Goal: Task Accomplishment & Management: Manage account settings

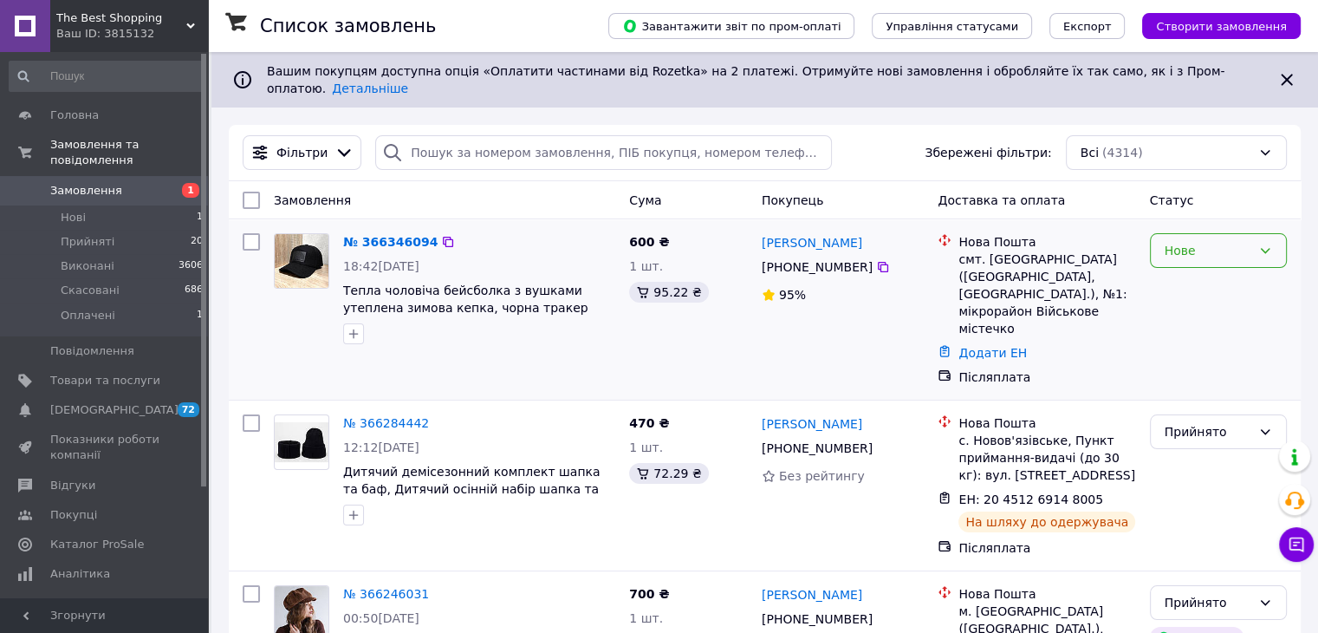
click at [1204, 241] on div "Нове" at bounding box center [1208, 250] width 87 height 19
click at [1210, 273] on li "Прийнято" at bounding box center [1217, 274] width 135 height 31
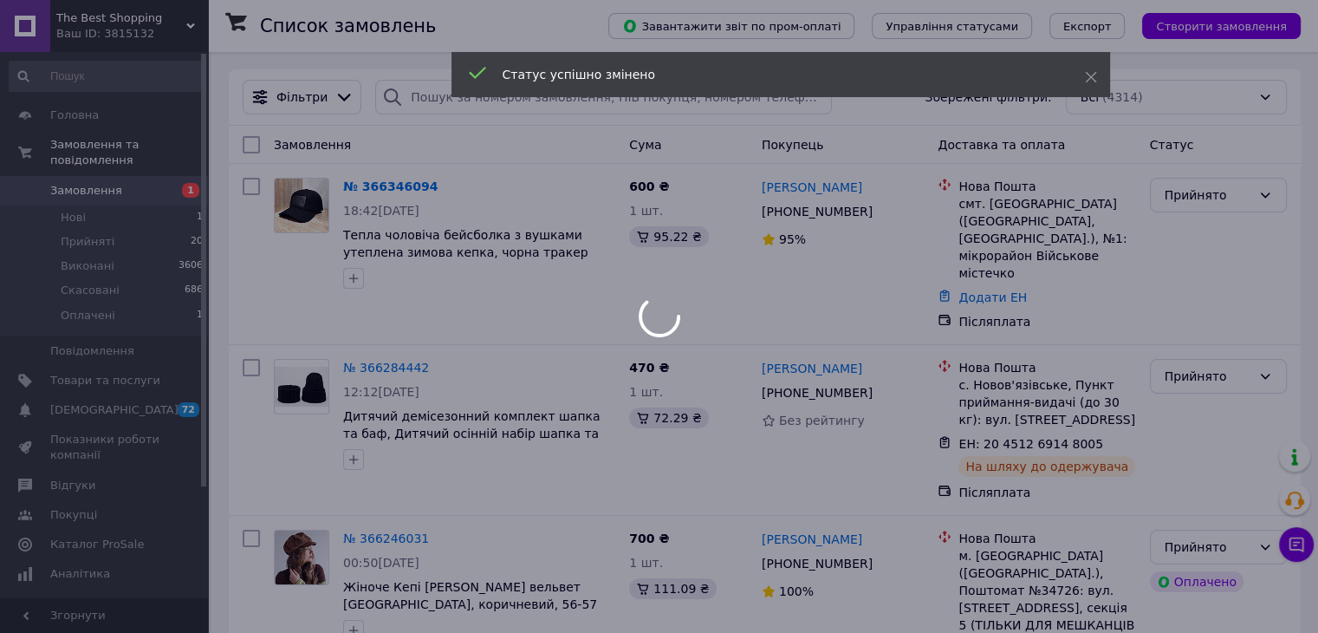
scroll to position [87, 0]
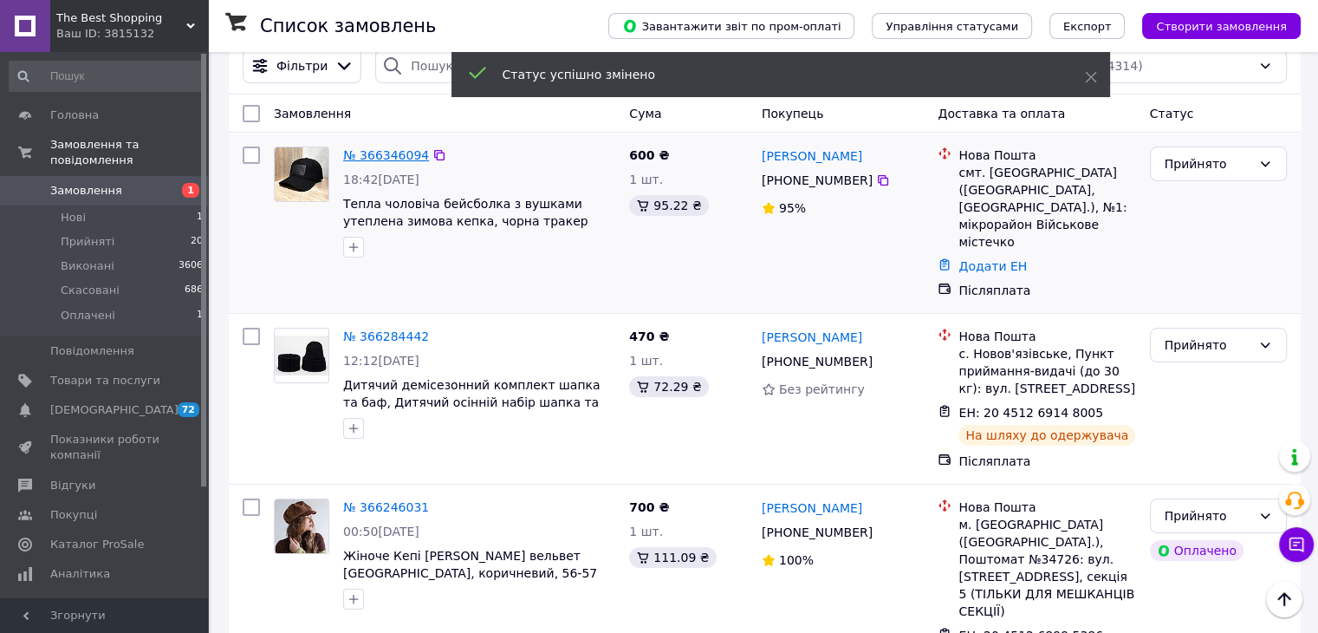
drag, startPoint x: 402, startPoint y: 136, endPoint x: 371, endPoint y: 140, distance: 31.5
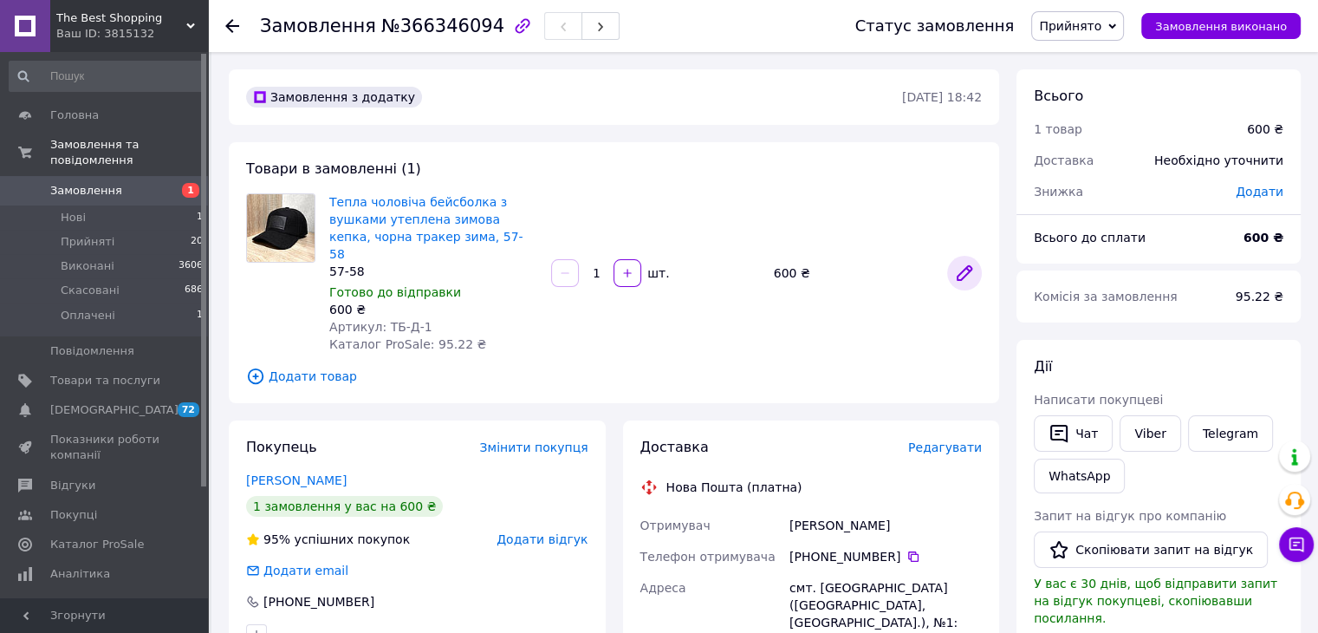
click at [964, 266] on icon at bounding box center [965, 273] width 14 height 14
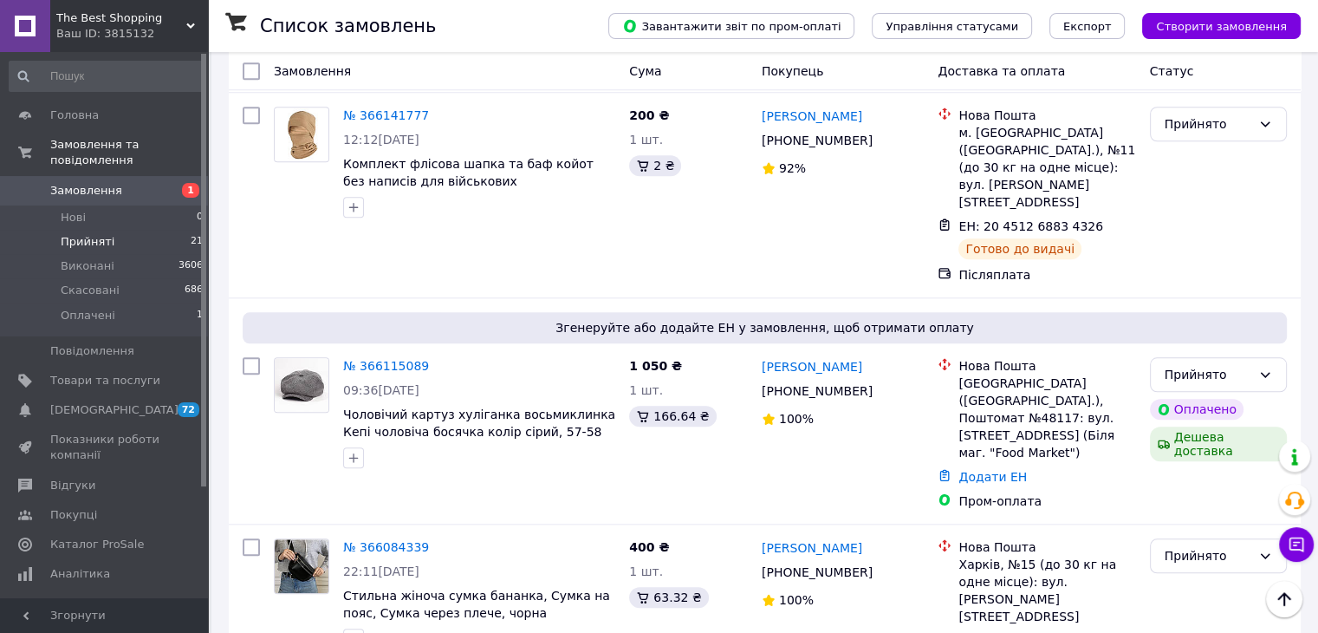
scroll to position [1647, 0]
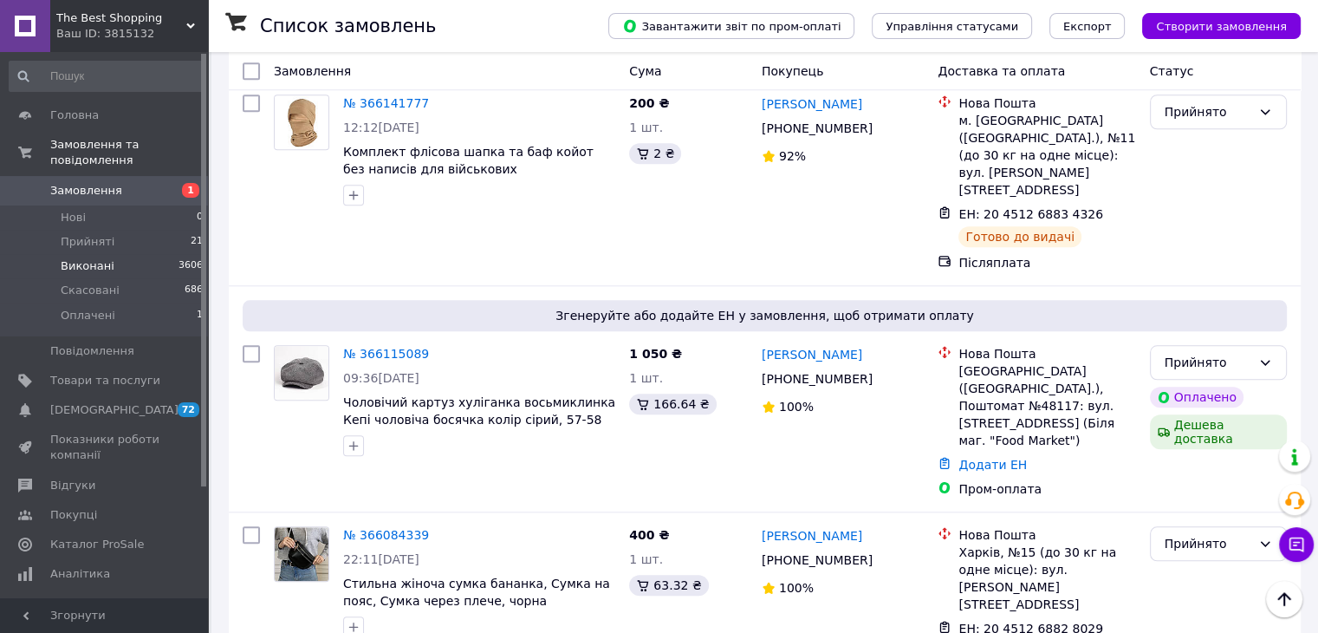
drag, startPoint x: 77, startPoint y: 254, endPoint x: 148, endPoint y: 261, distance: 71.4
click at [77, 258] on span "Виконані" at bounding box center [88, 266] width 54 height 16
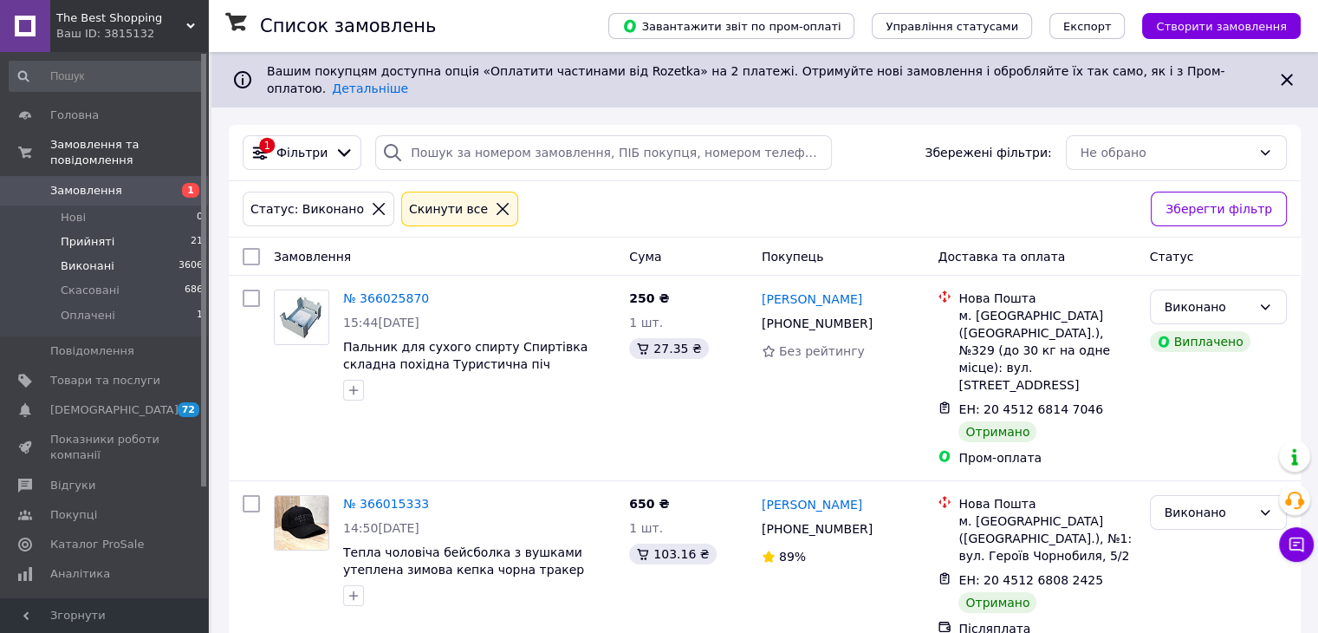
click at [76, 234] on span "Прийняті" at bounding box center [88, 242] width 54 height 16
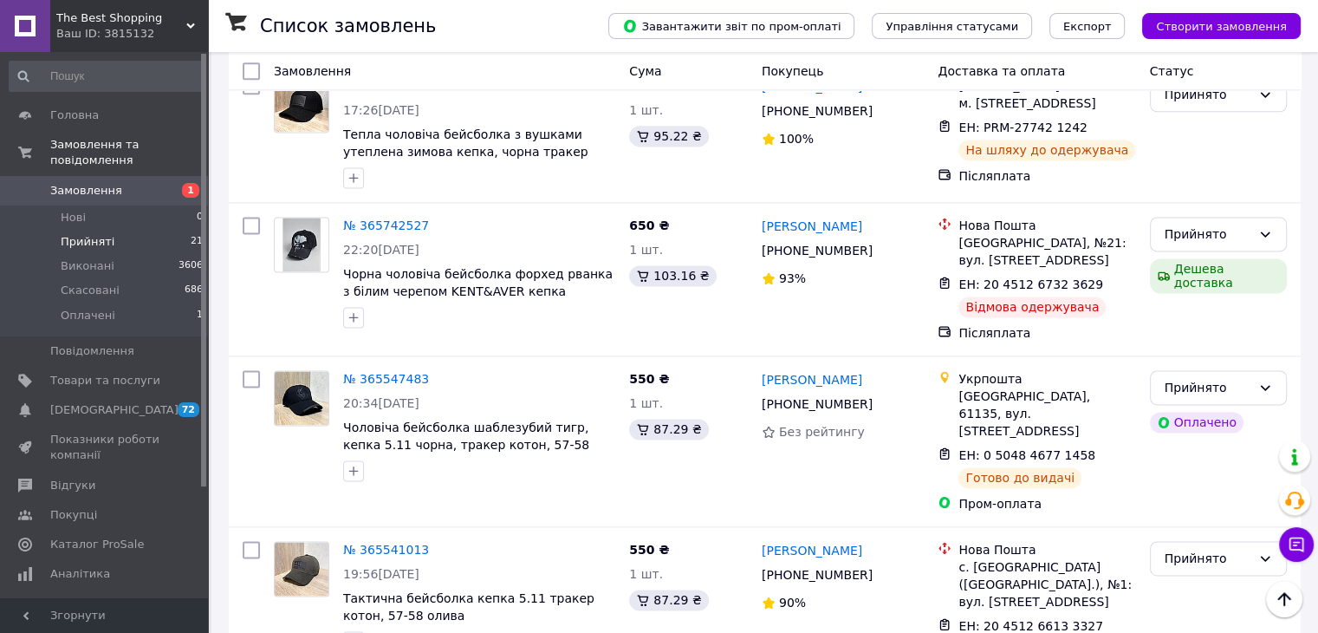
scroll to position [2427, 0]
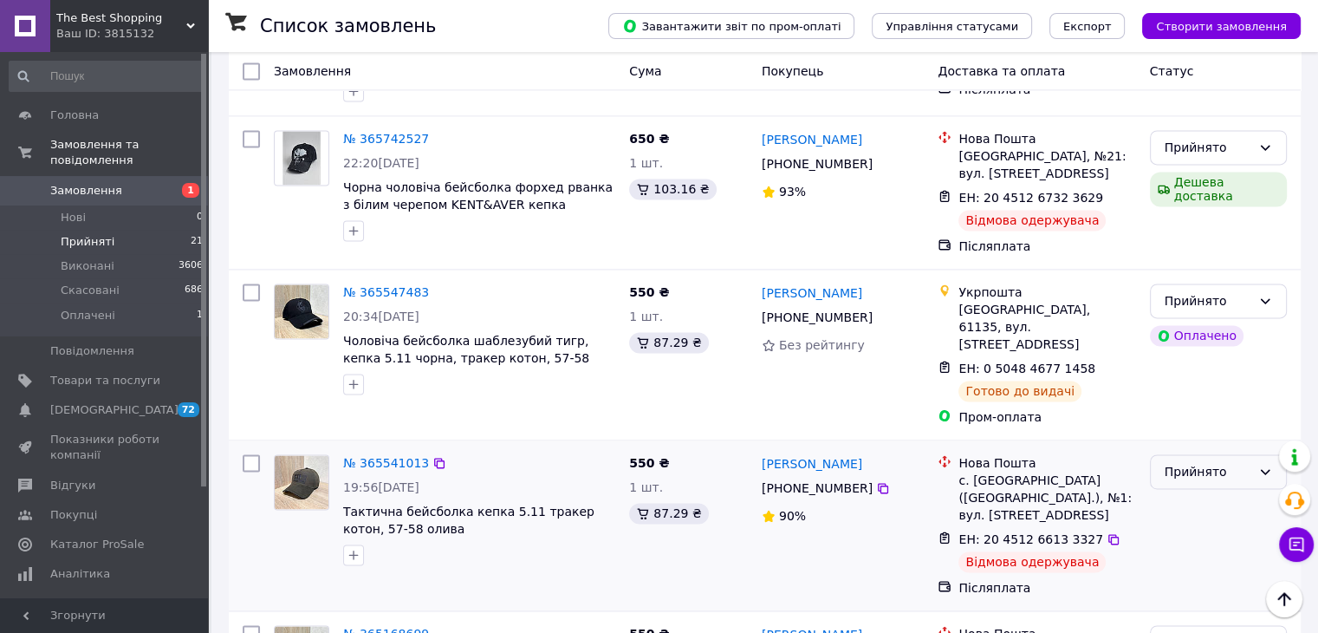
click at [1181, 462] on div "Прийнято" at bounding box center [1208, 471] width 87 height 19
click at [1186, 351] on li "Скасовано" at bounding box center [1217, 349] width 135 height 31
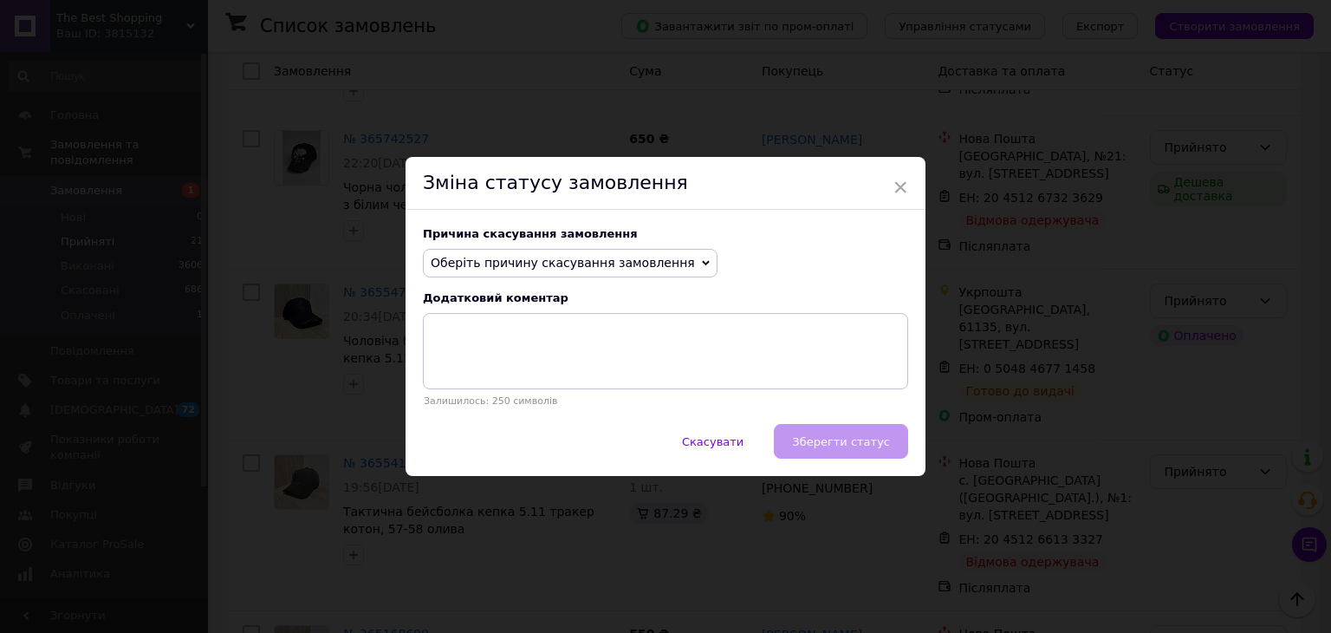
click at [569, 260] on span "Оберіть причину скасування замовлення" at bounding box center [563, 263] width 264 height 14
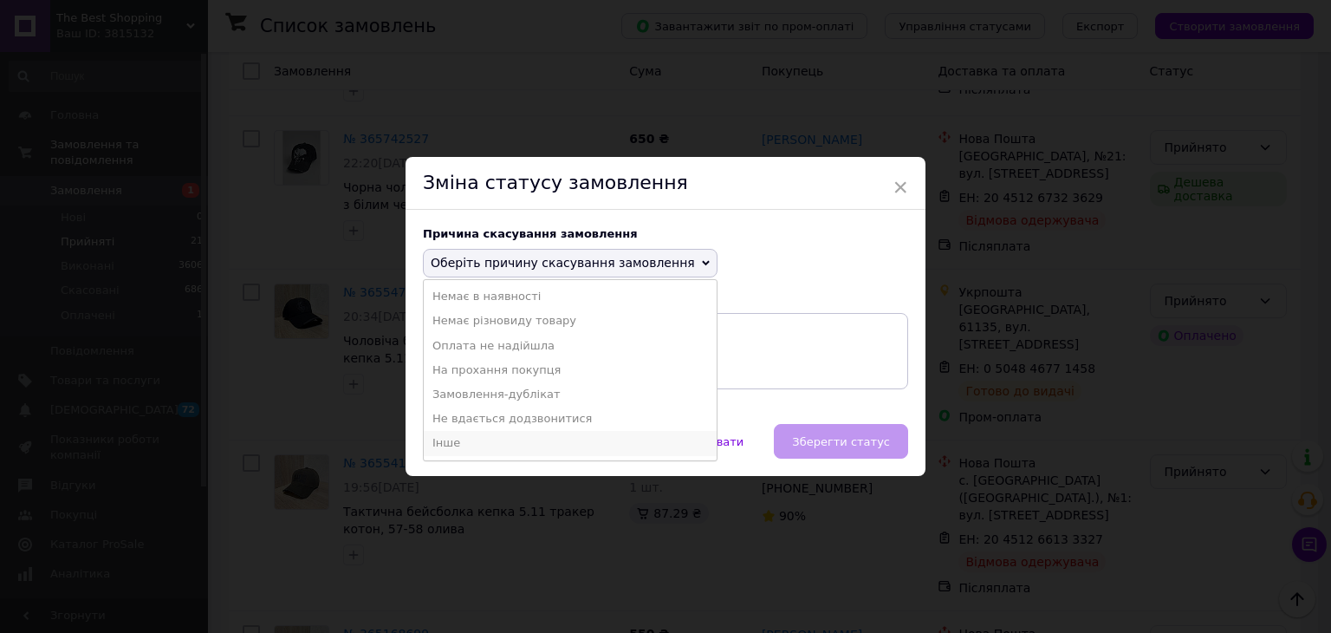
drag, startPoint x: 500, startPoint y: 440, endPoint x: 548, endPoint y: 390, distance: 69.3
click at [501, 439] on li "Інше" at bounding box center [570, 443] width 293 height 24
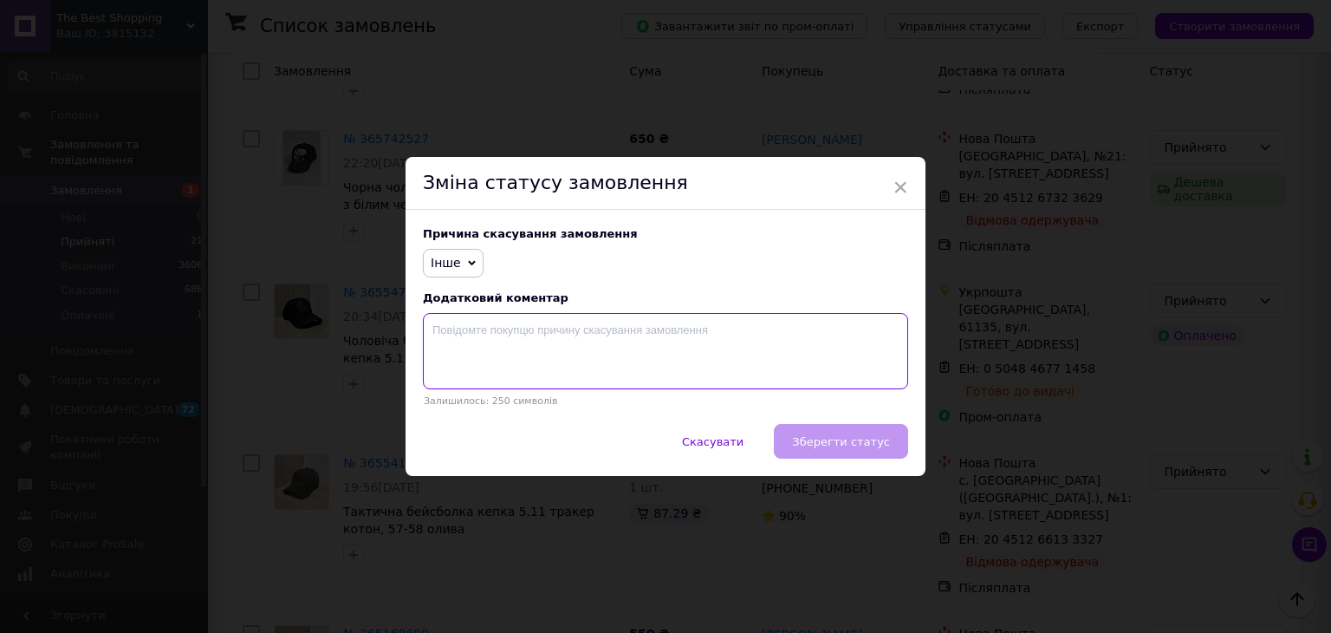
click at [561, 354] on textarea at bounding box center [665, 351] width 485 height 76
type textarea "відмова"
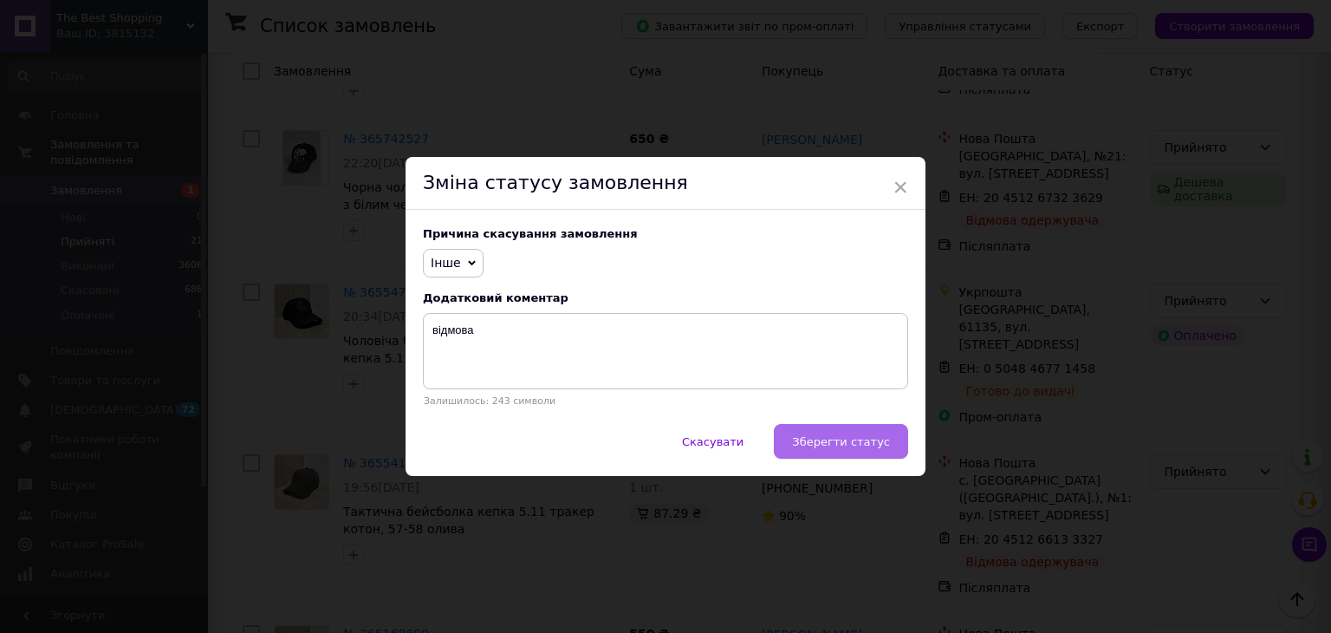
click at [830, 441] on span "Зберегти статус" at bounding box center [841, 441] width 98 height 13
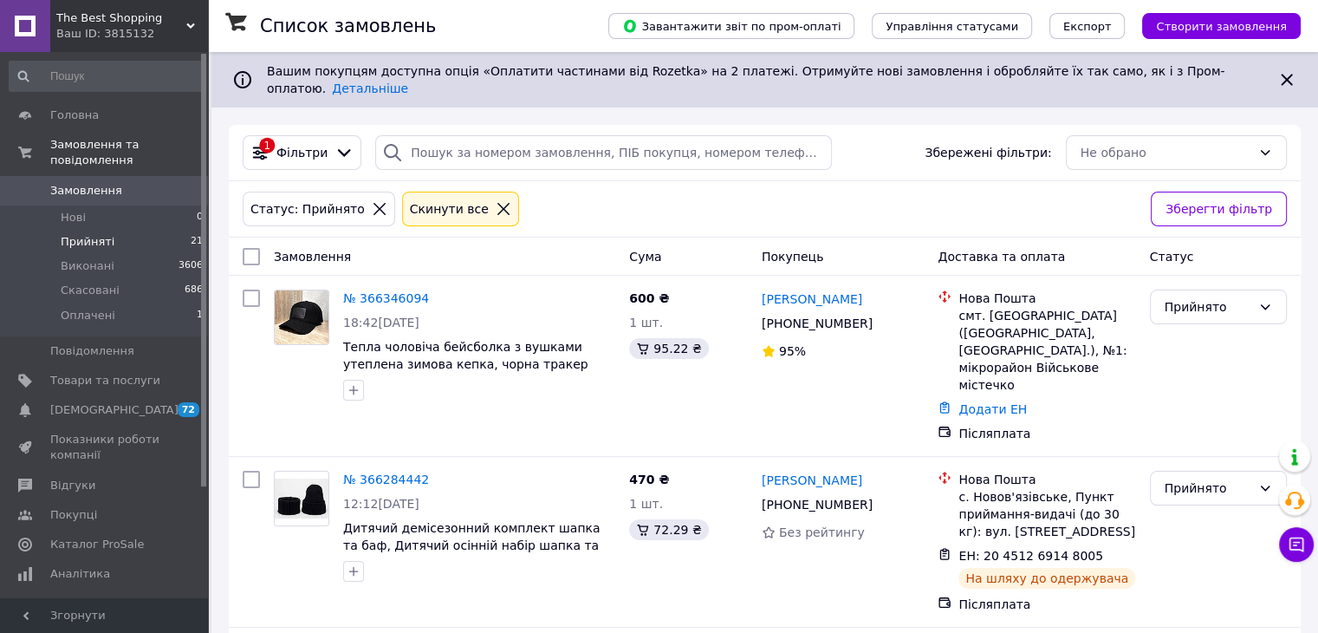
click at [73, 234] on span "Прийняті" at bounding box center [88, 242] width 54 height 16
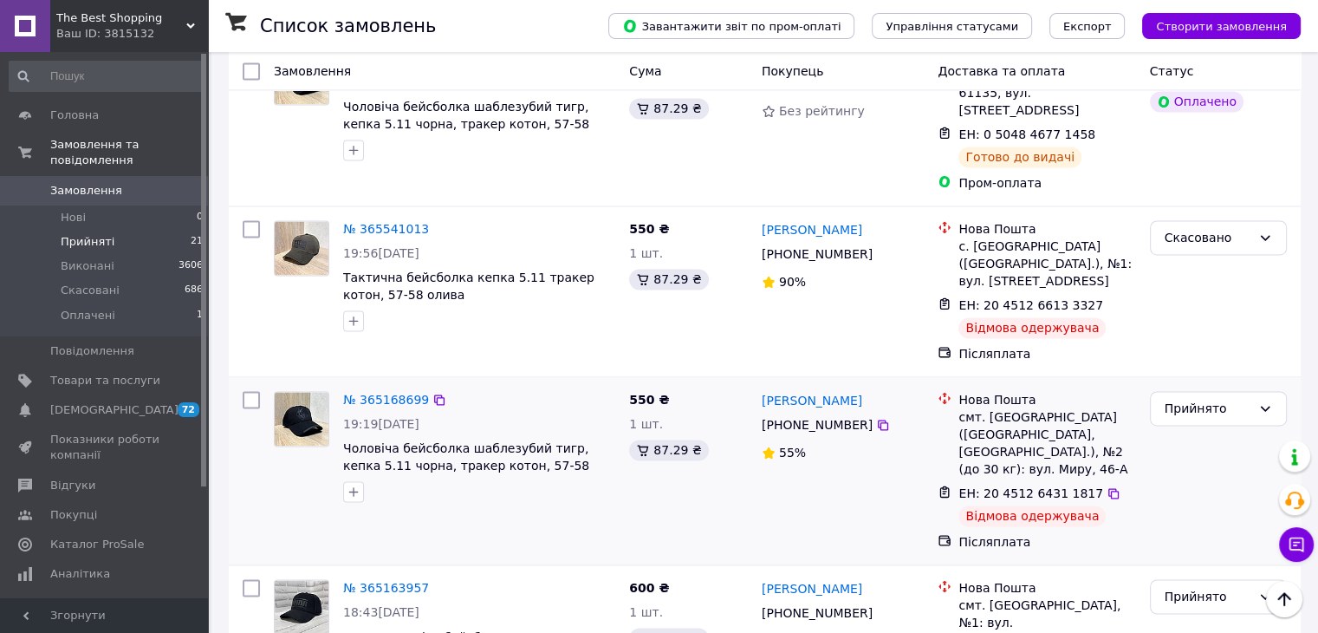
scroll to position [2631, 0]
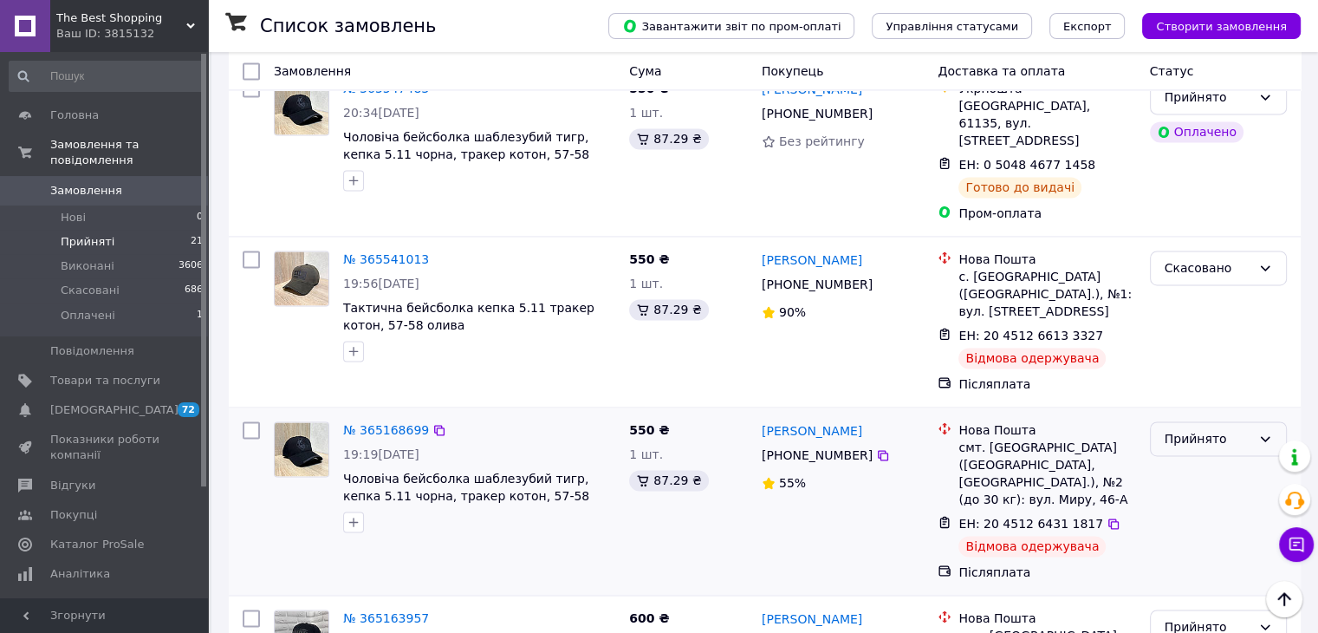
click at [1210, 429] on div "Прийнято" at bounding box center [1208, 438] width 87 height 19
click at [1193, 297] on li "Скасовано" at bounding box center [1217, 298] width 135 height 31
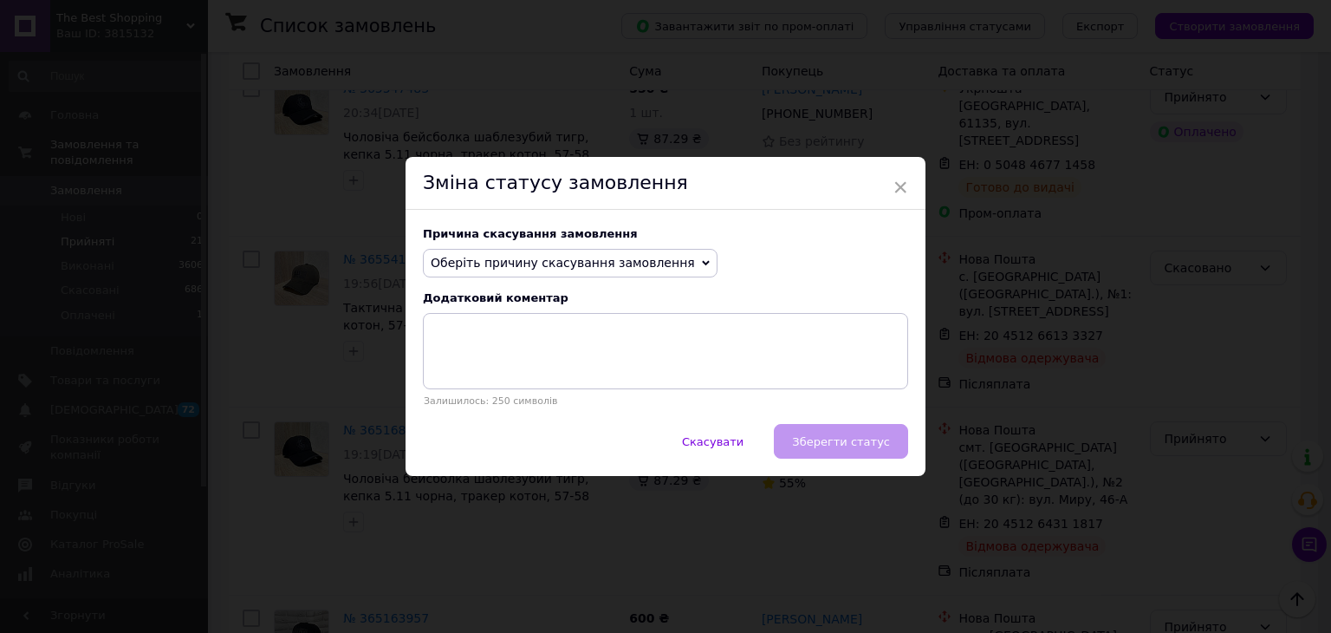
click at [596, 262] on span "Оберіть причину скасування замовлення" at bounding box center [563, 263] width 264 height 14
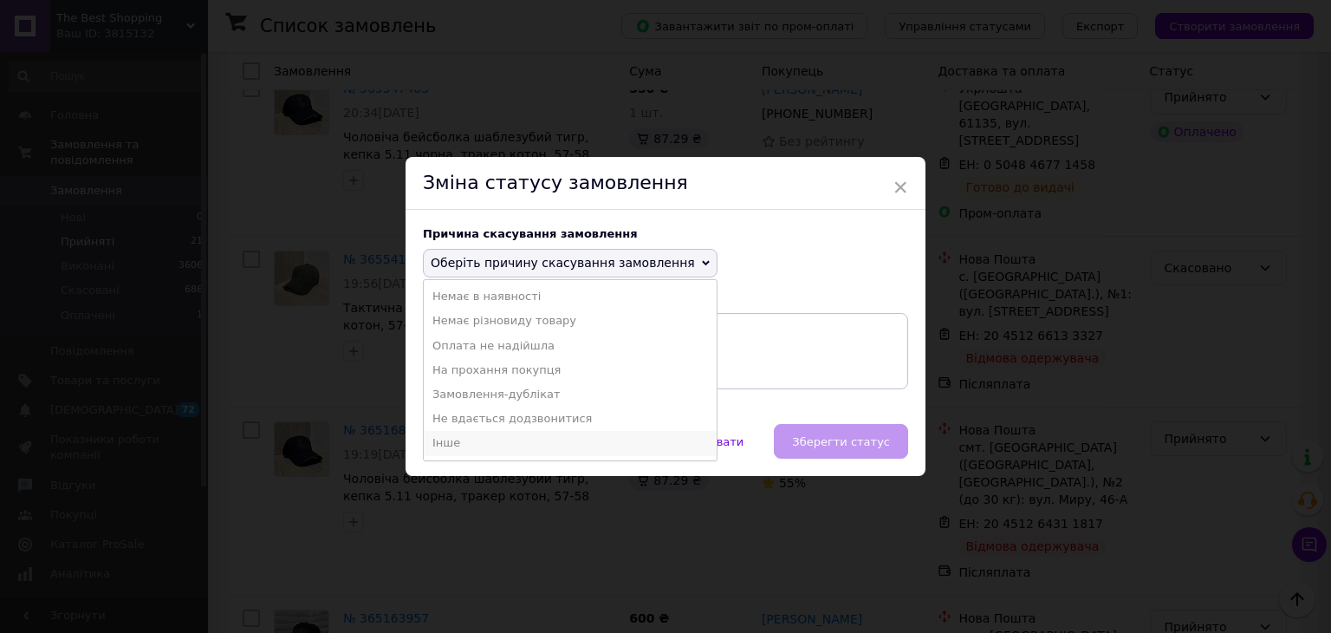
click at [485, 439] on li "Інше" at bounding box center [570, 443] width 293 height 24
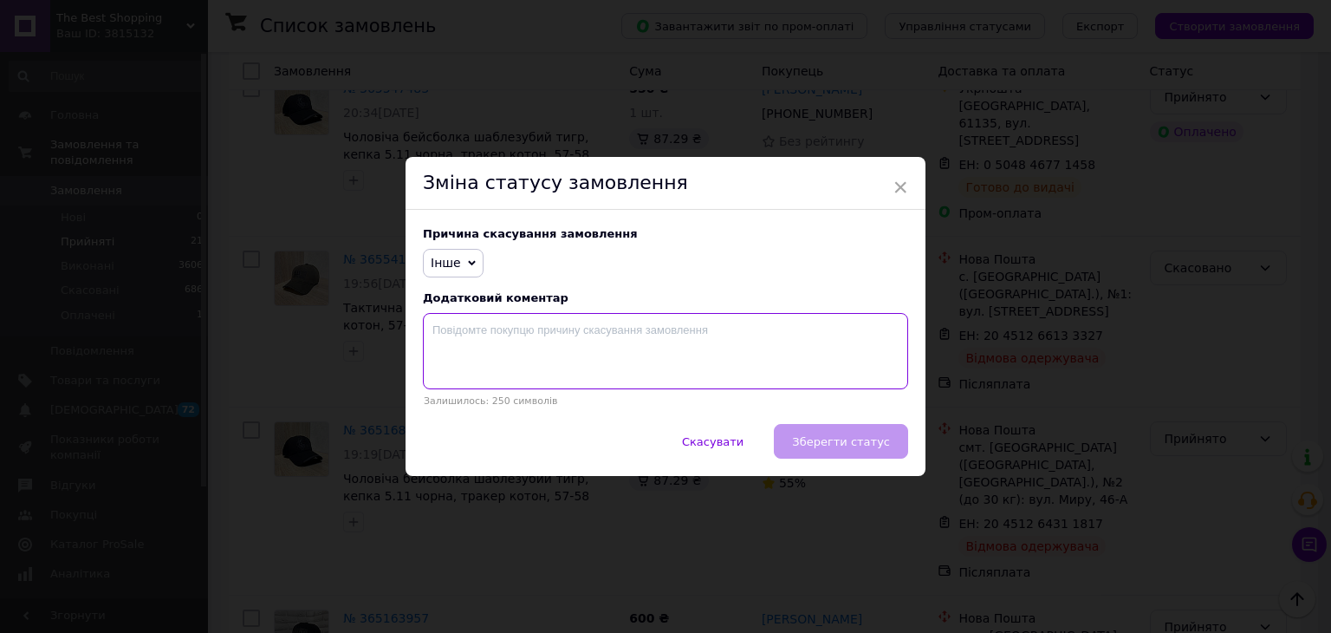
click at [555, 337] on textarea at bounding box center [665, 351] width 485 height 76
type textarea "відмова"
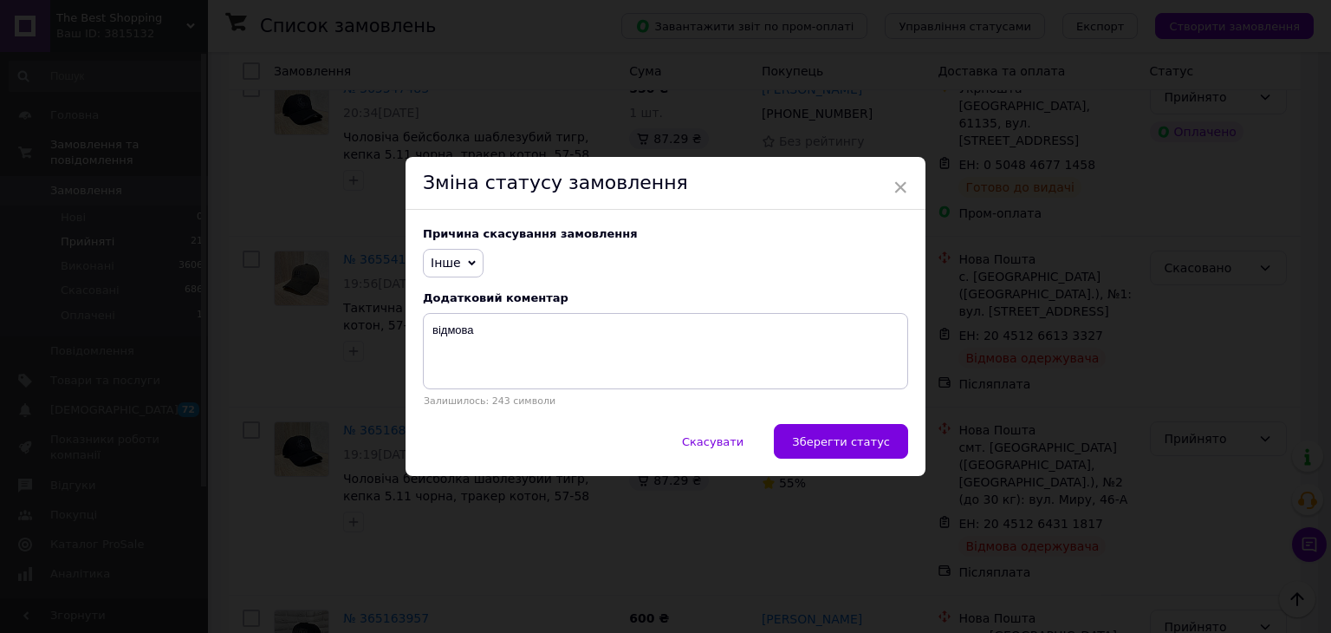
click at [839, 445] on span "Зберегти статус" at bounding box center [841, 441] width 98 height 13
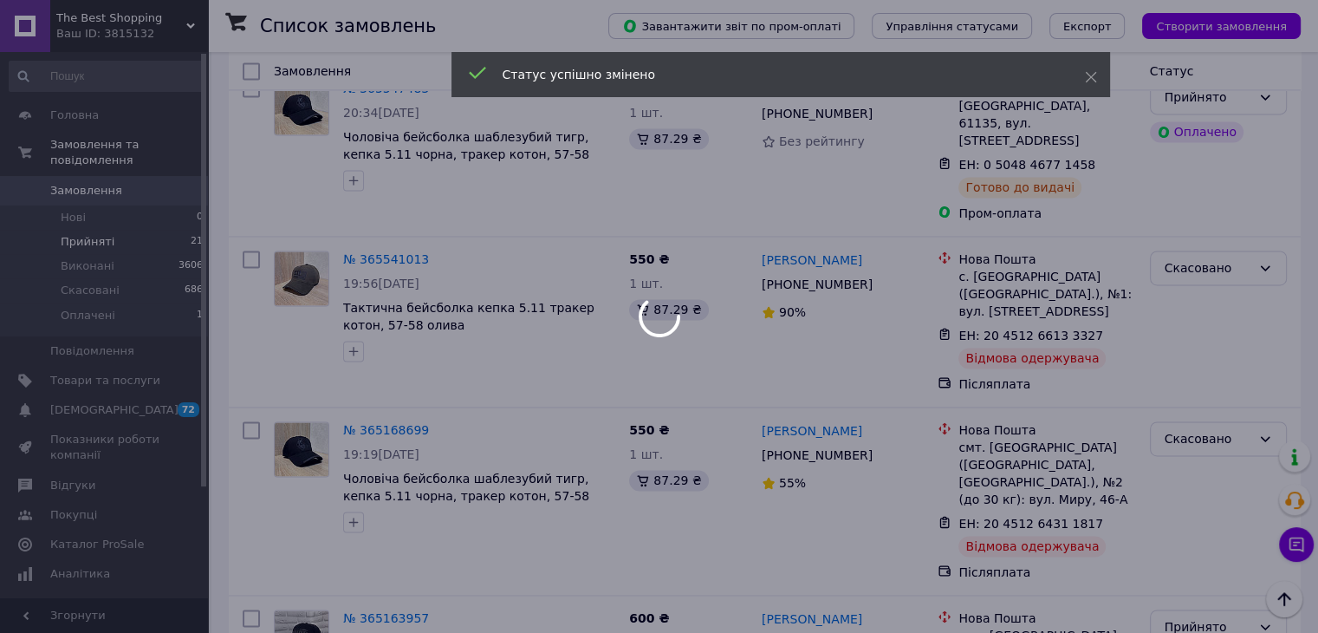
scroll to position [2544, 0]
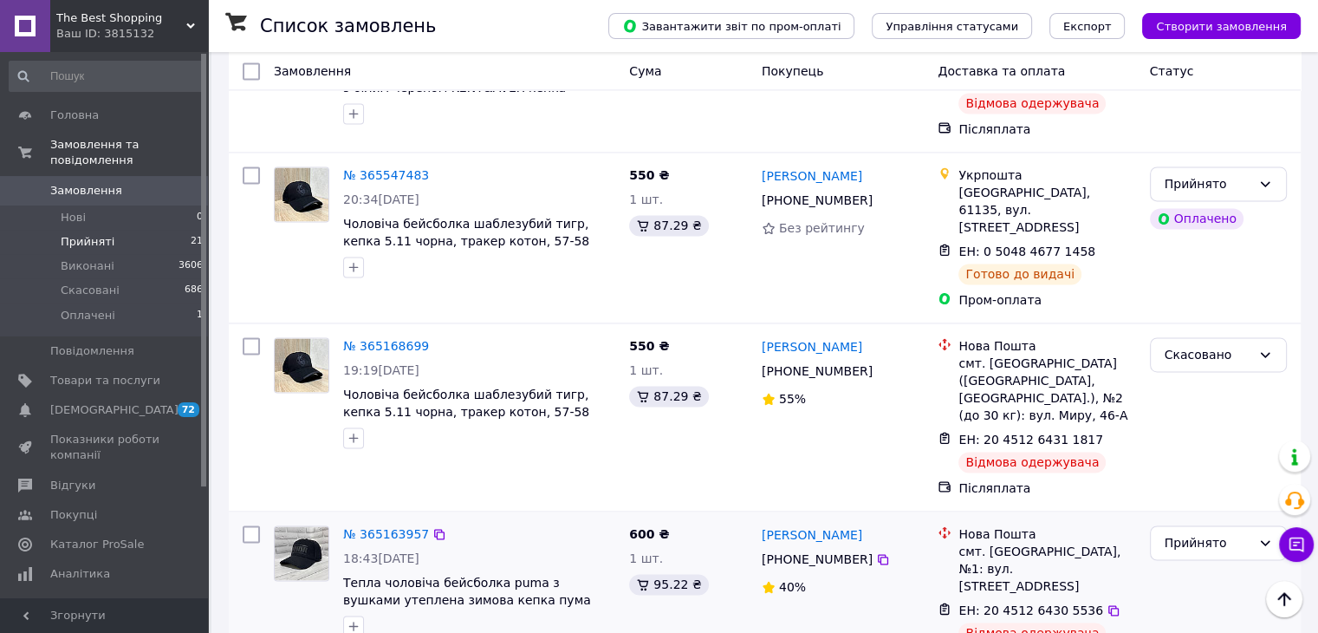
drag, startPoint x: 771, startPoint y: 336, endPoint x: 760, endPoint y: 346, distance: 14.8
drag, startPoint x: 760, startPoint y: 346, endPoint x: 778, endPoint y: 339, distance: 19.5
click at [712, 518] on div "600 ₴ 1 шт. 95.22 ₴" at bounding box center [688, 596] width 133 height 156
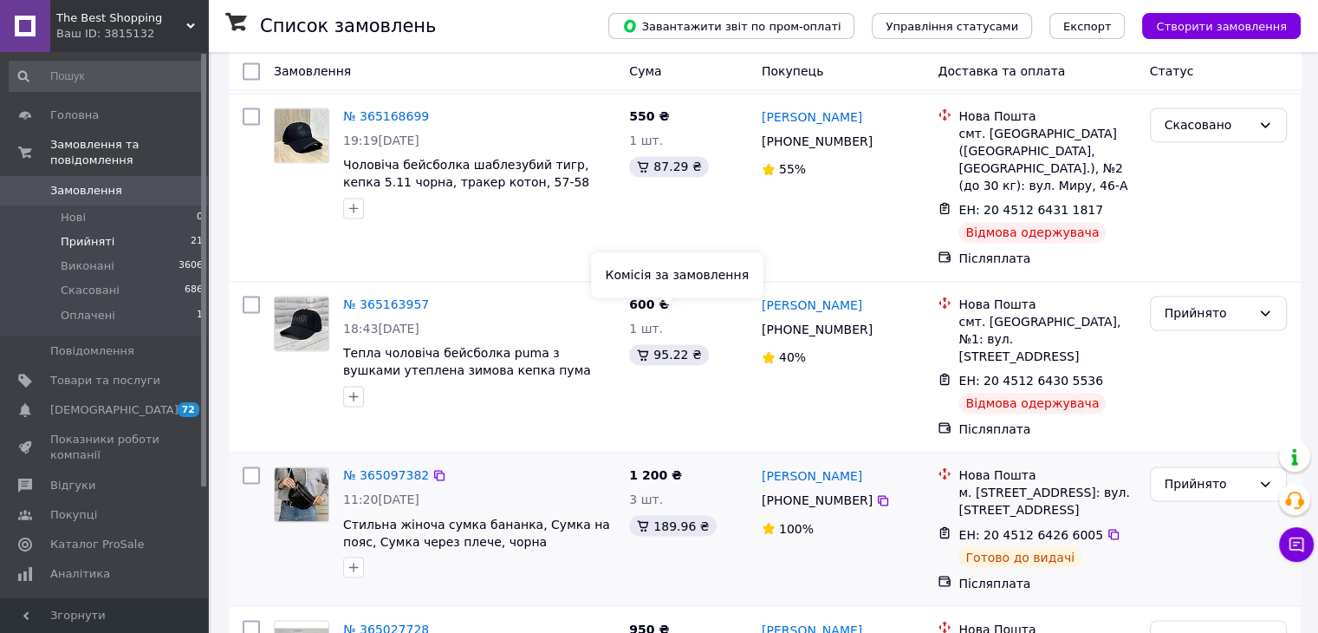
scroll to position [3087, 0]
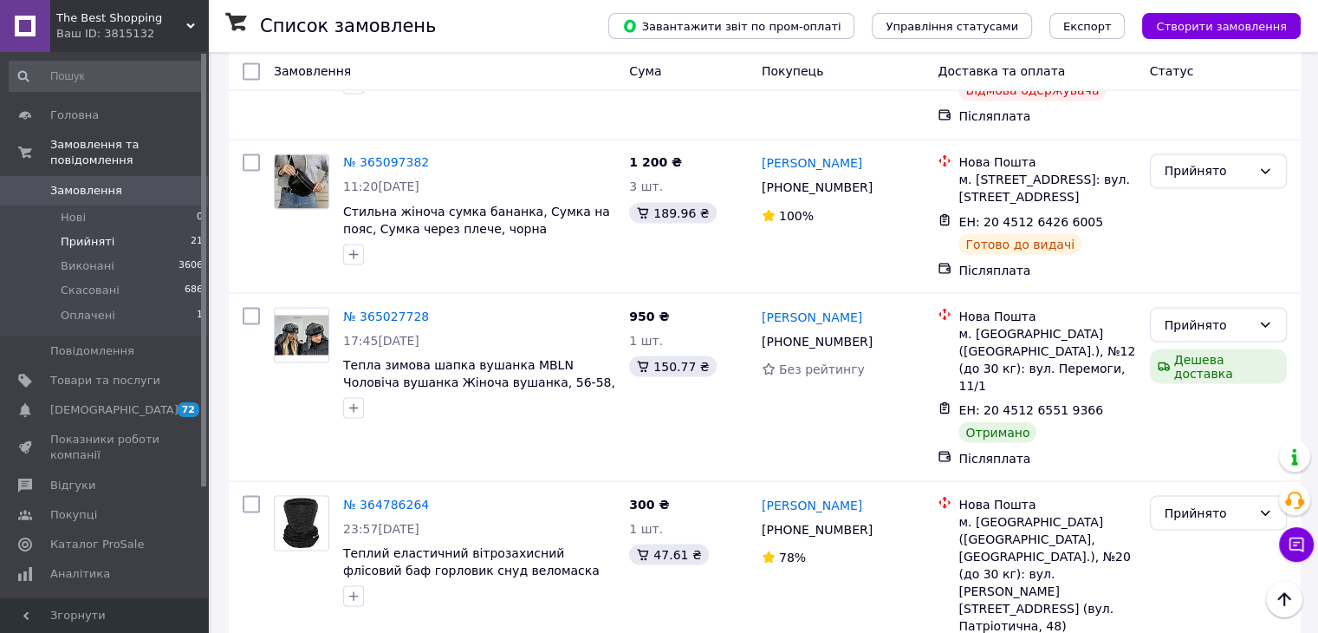
click at [1182, 544] on li "Скасовано" at bounding box center [1217, 544] width 135 height 31
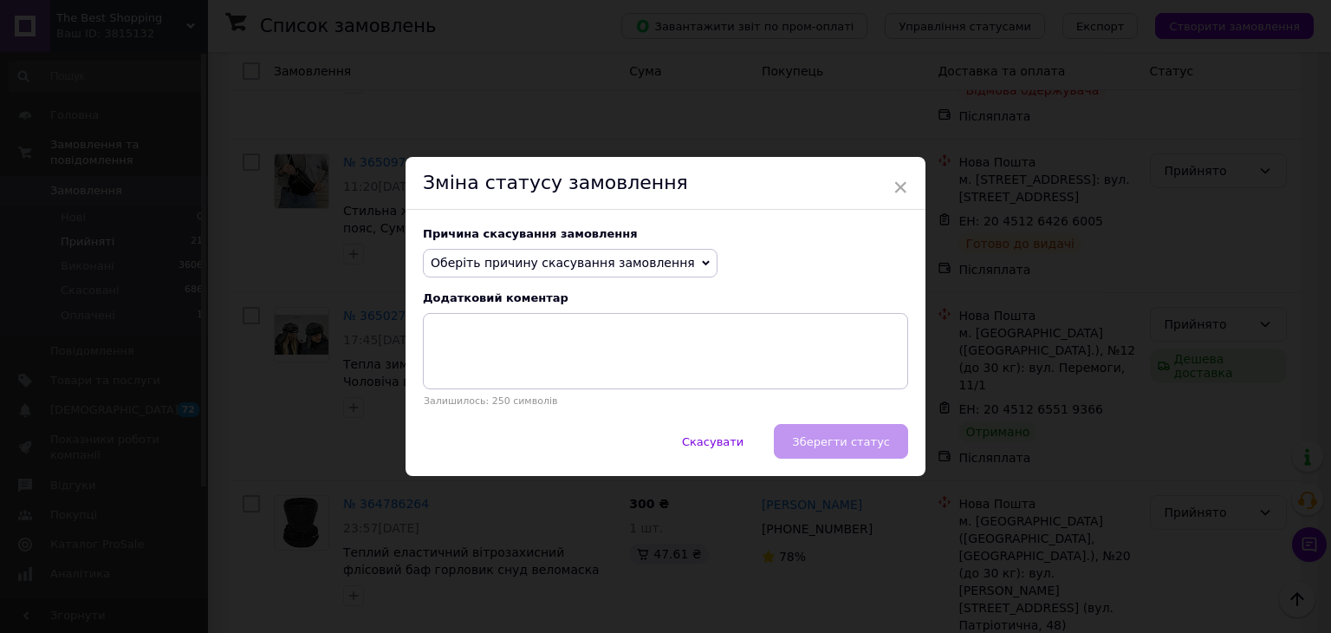
click at [600, 262] on span "Оберіть причину скасування замовлення" at bounding box center [563, 263] width 264 height 14
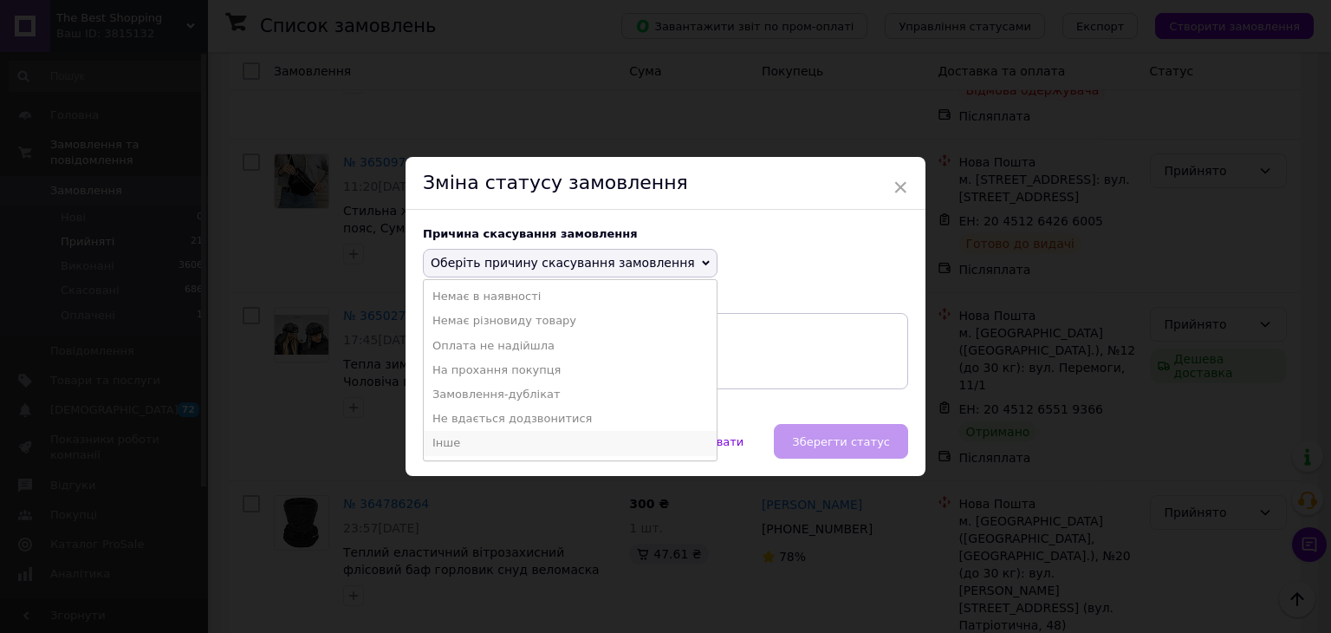
click at [485, 439] on li "Інше" at bounding box center [570, 443] width 293 height 24
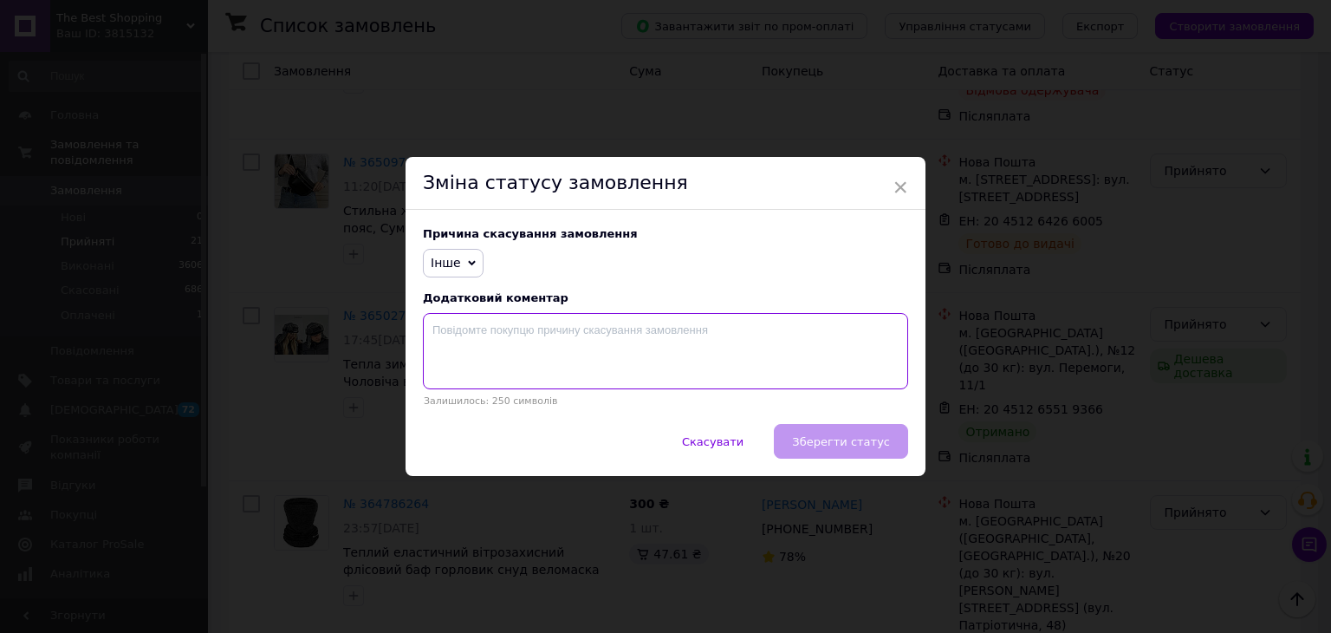
drag, startPoint x: 508, startPoint y: 348, endPoint x: 524, endPoint y: 336, distance: 20.0
click at [510, 342] on textarea at bounding box center [665, 351] width 485 height 76
type textarea "відмова"
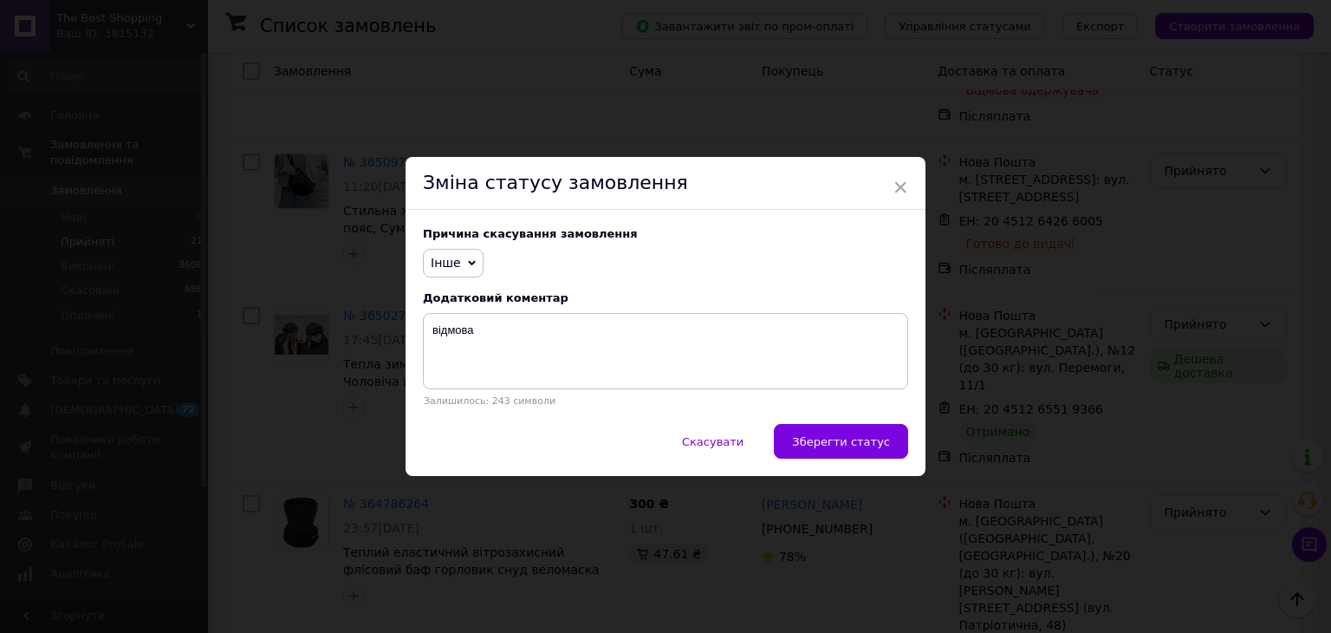
click at [810, 446] on span "Зберегти статус" at bounding box center [841, 441] width 98 height 13
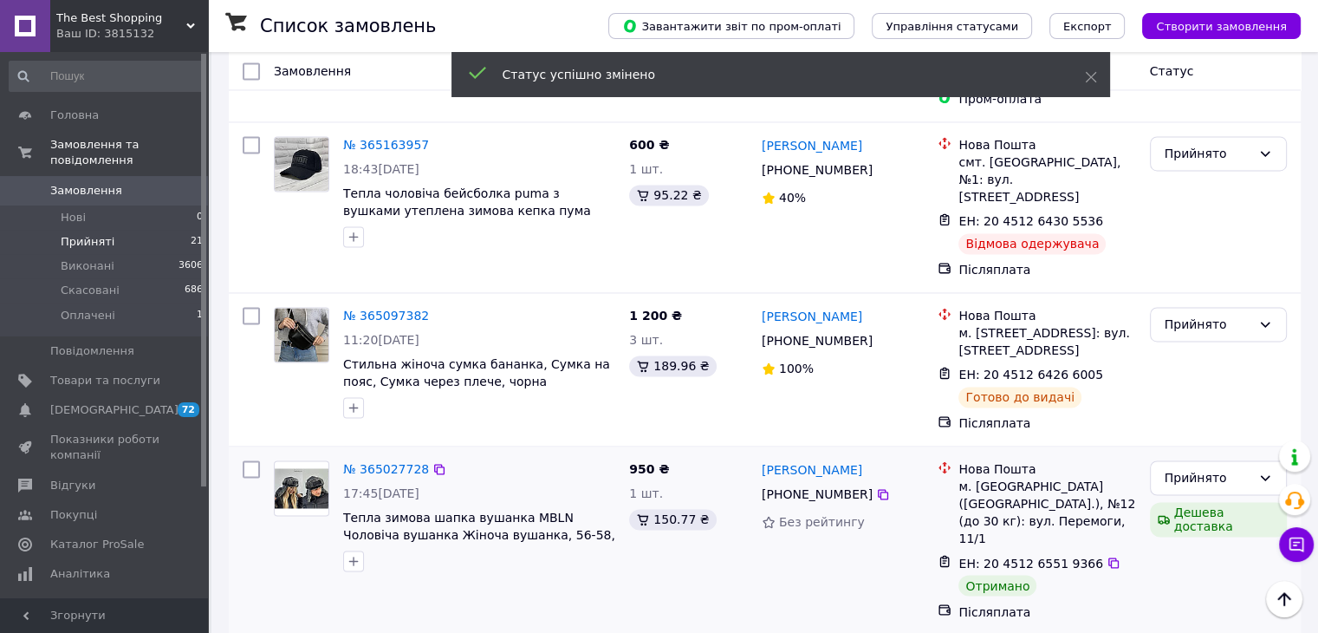
scroll to position [2725, 0]
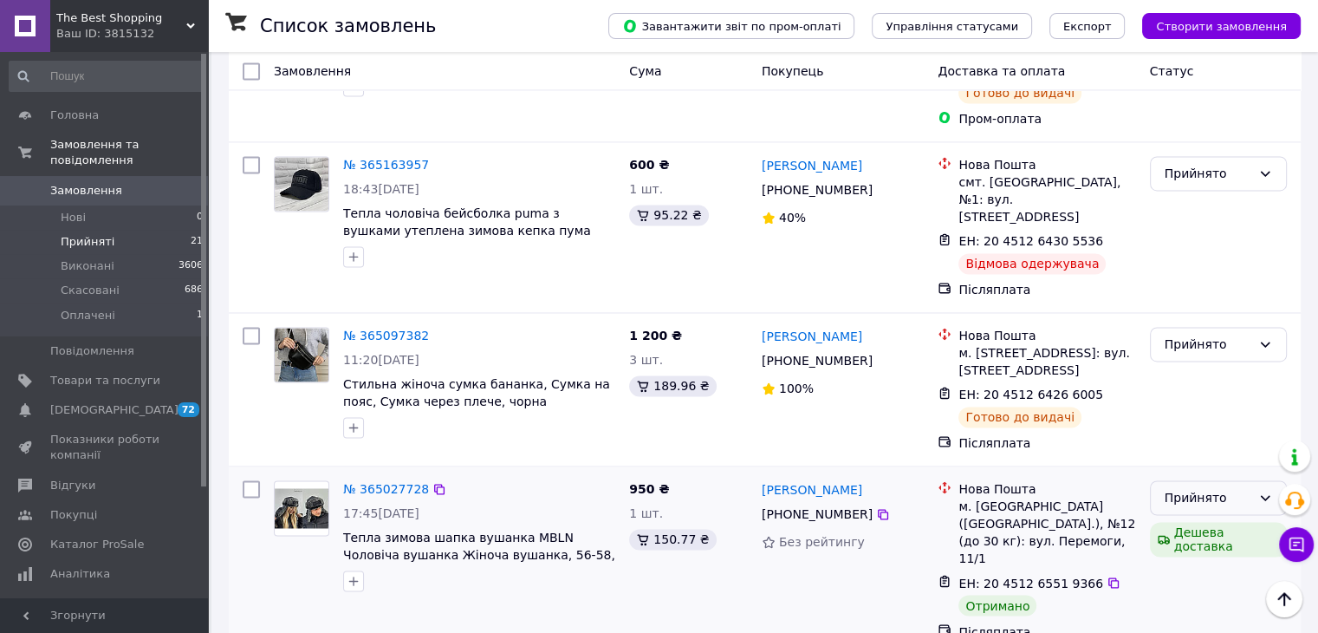
click at [1190, 488] on div "Прийнято" at bounding box center [1208, 497] width 87 height 19
click at [1180, 323] on li "Виконано" at bounding box center [1217, 326] width 135 height 31
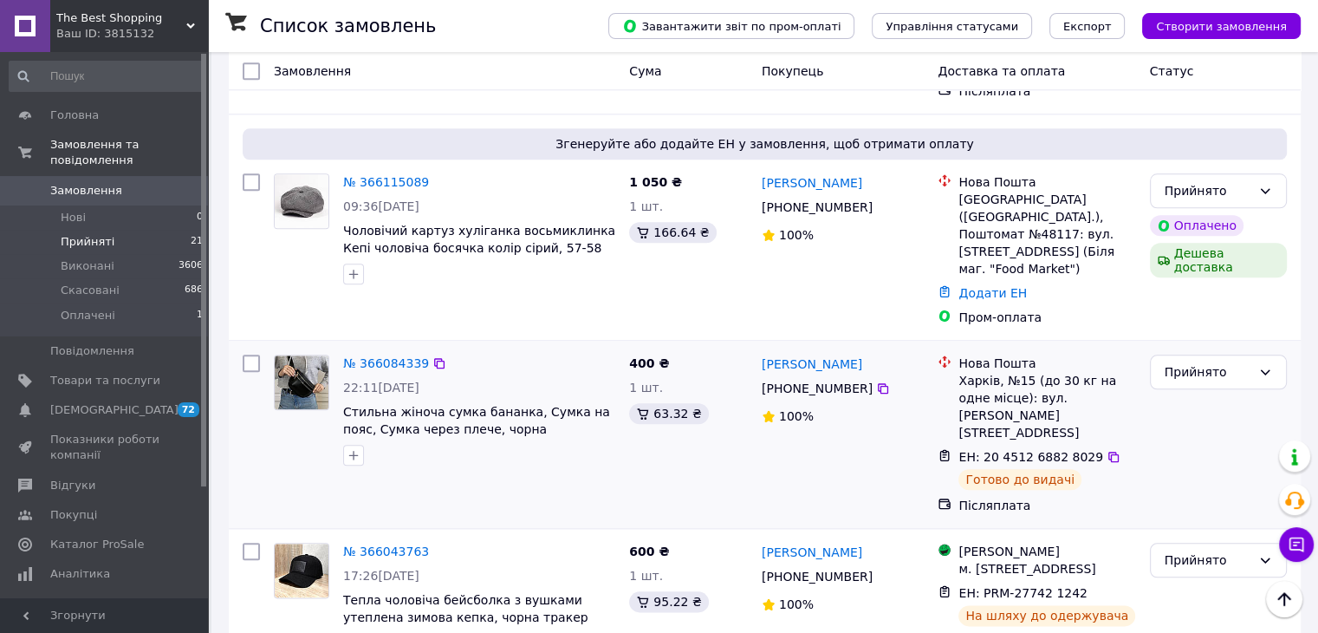
scroll to position [1858, 0]
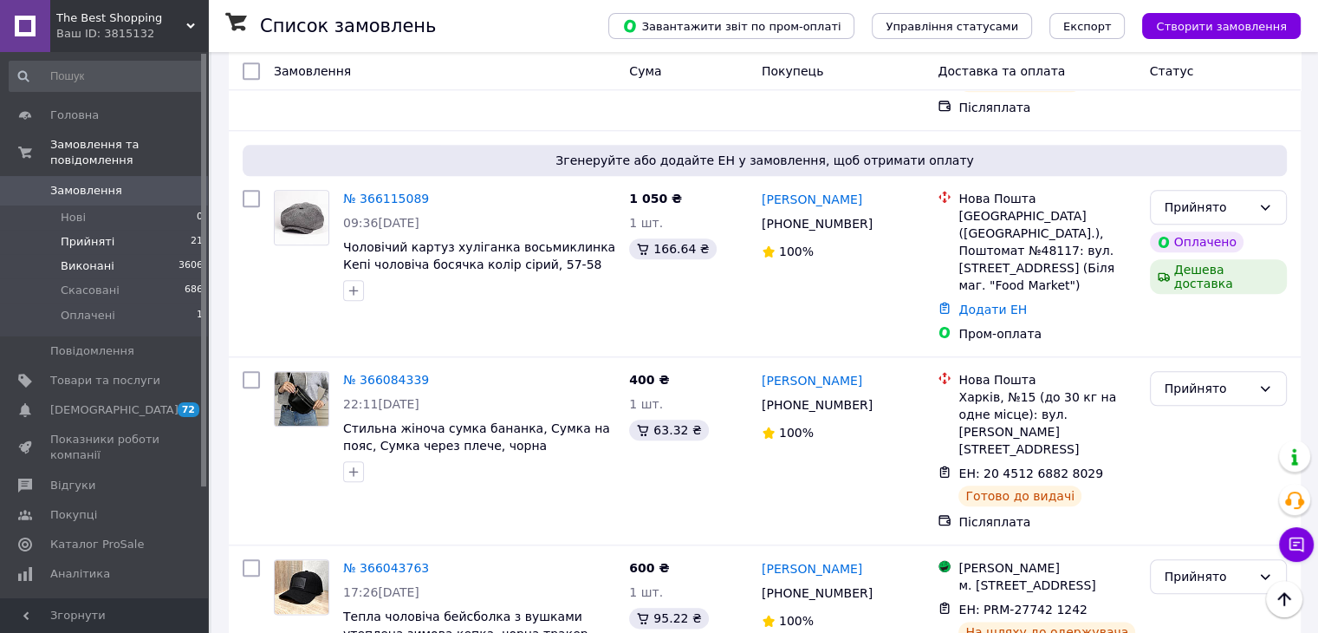
click at [72, 258] on span "Виконані" at bounding box center [88, 266] width 54 height 16
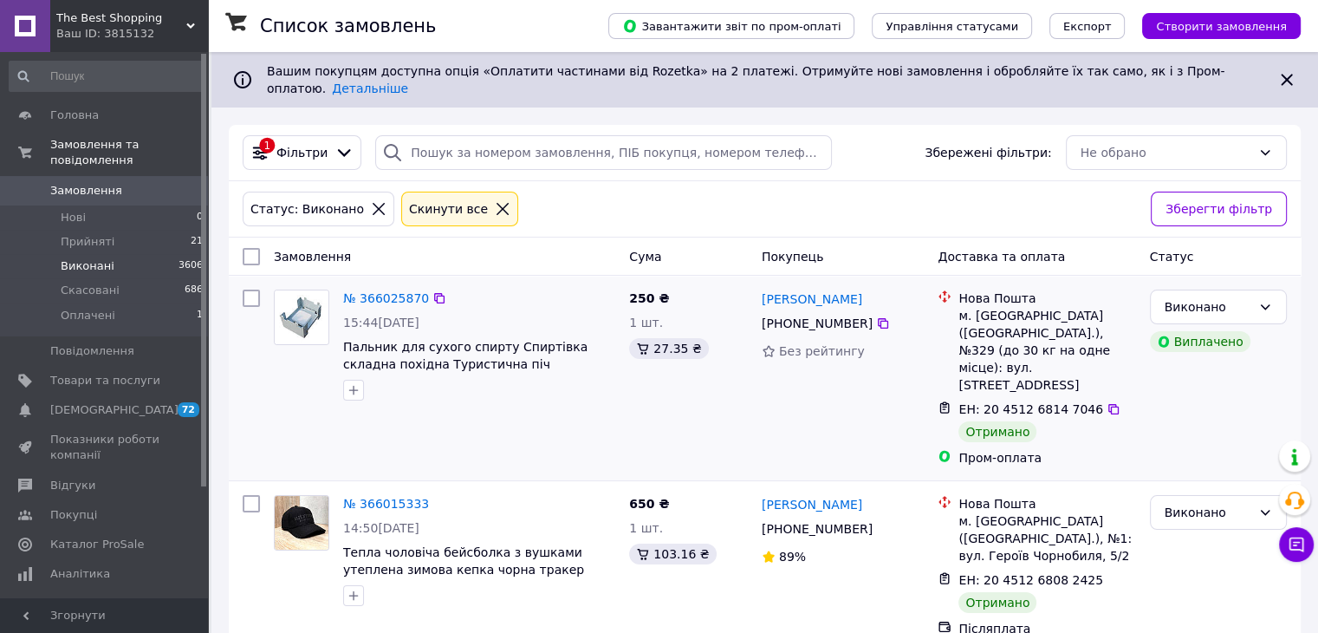
scroll to position [173, 0]
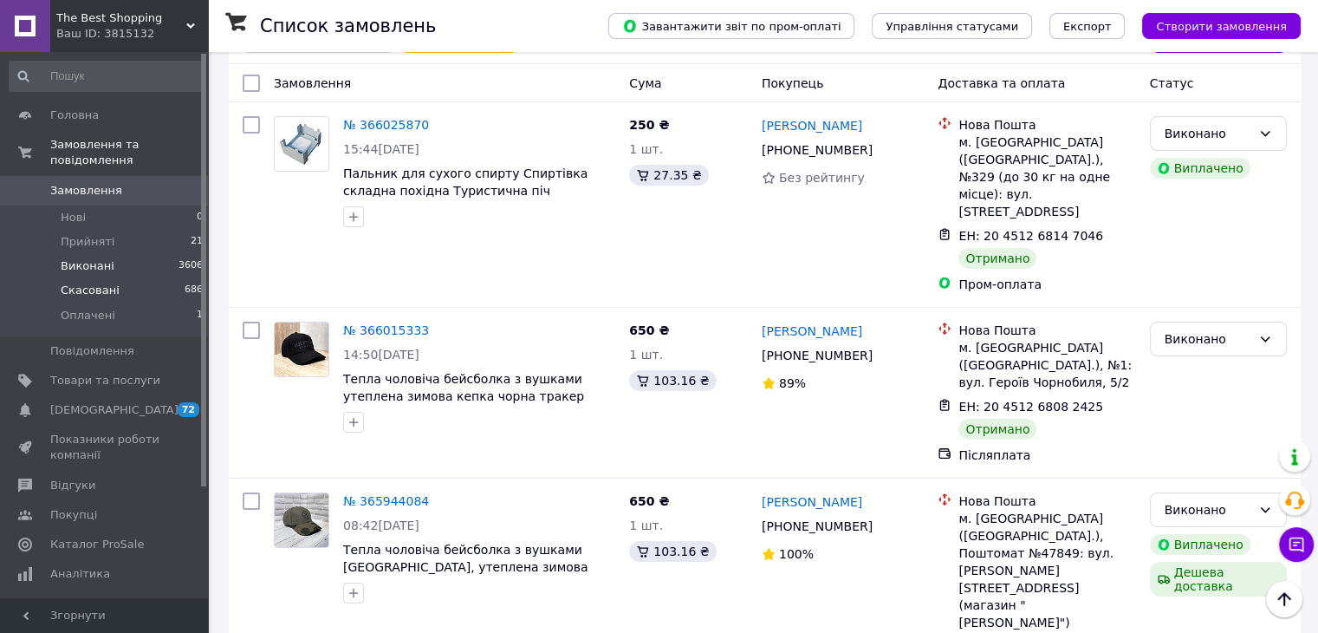
drag, startPoint x: 101, startPoint y: 269, endPoint x: 125, endPoint y: 275, distance: 25.0
click at [101, 283] on span "Скасовані" at bounding box center [90, 291] width 59 height 16
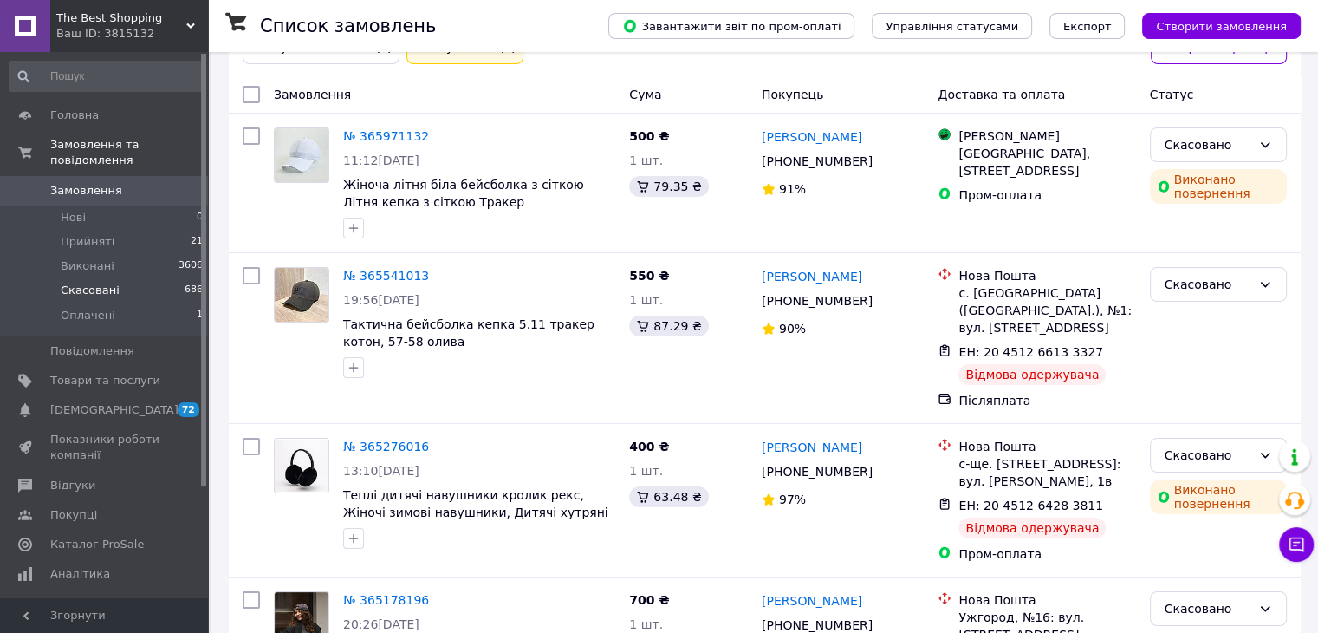
scroll to position [173, 0]
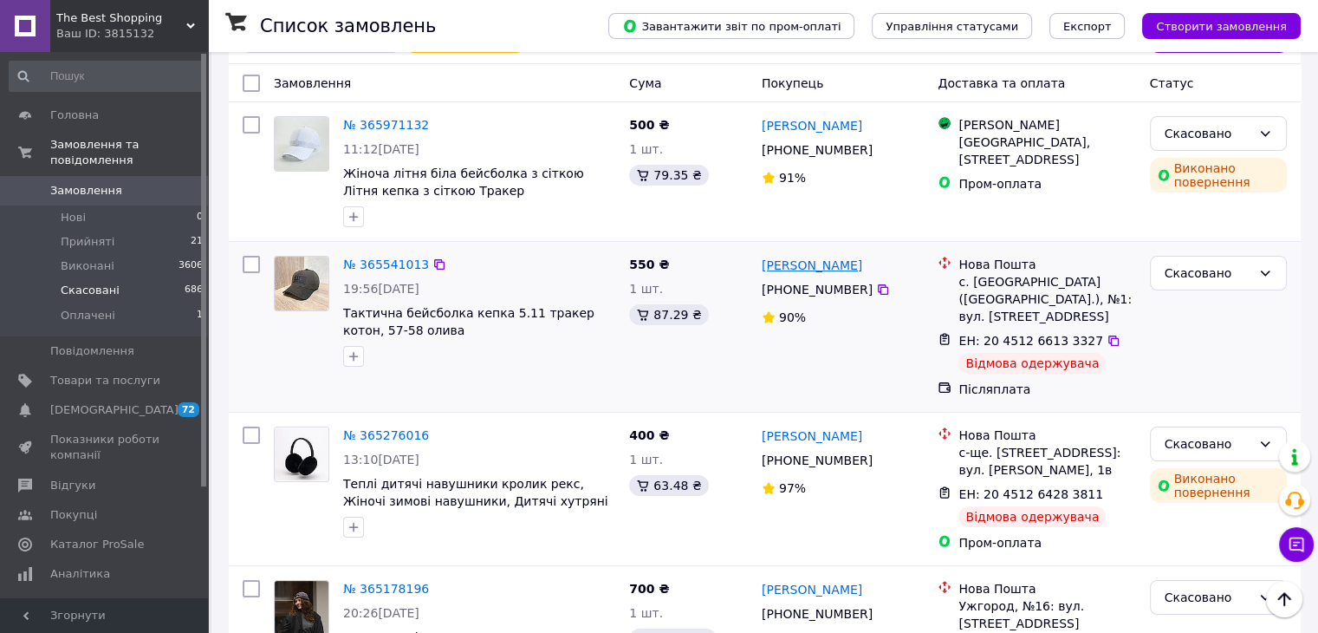
click at [810, 257] on link "Ігор Шевчук" at bounding box center [812, 265] width 101 height 17
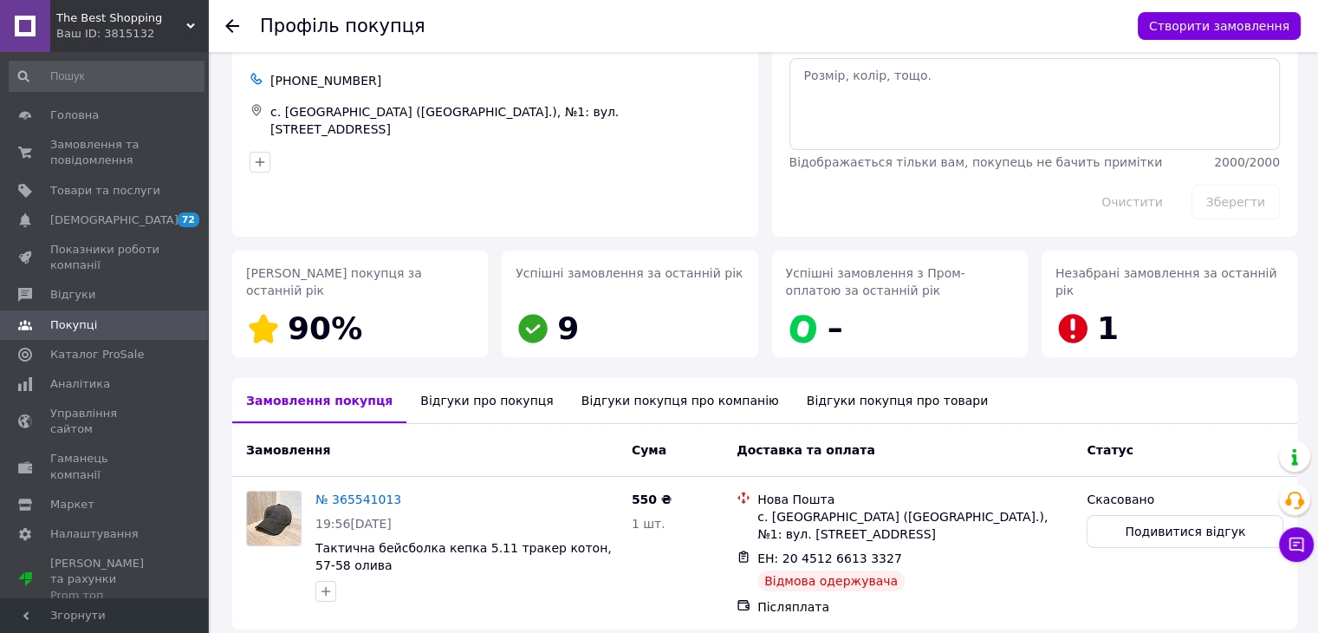
scroll to position [139, 0]
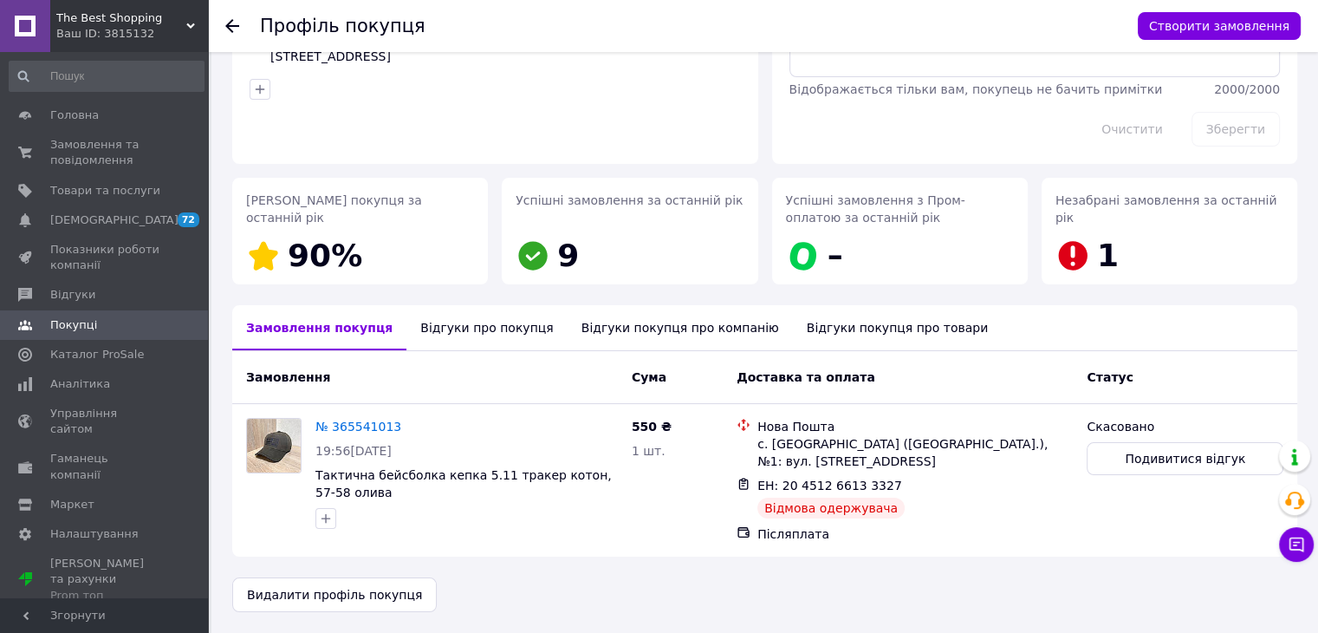
click at [472, 319] on div "Відгуки про покупця" at bounding box center [487, 327] width 160 height 45
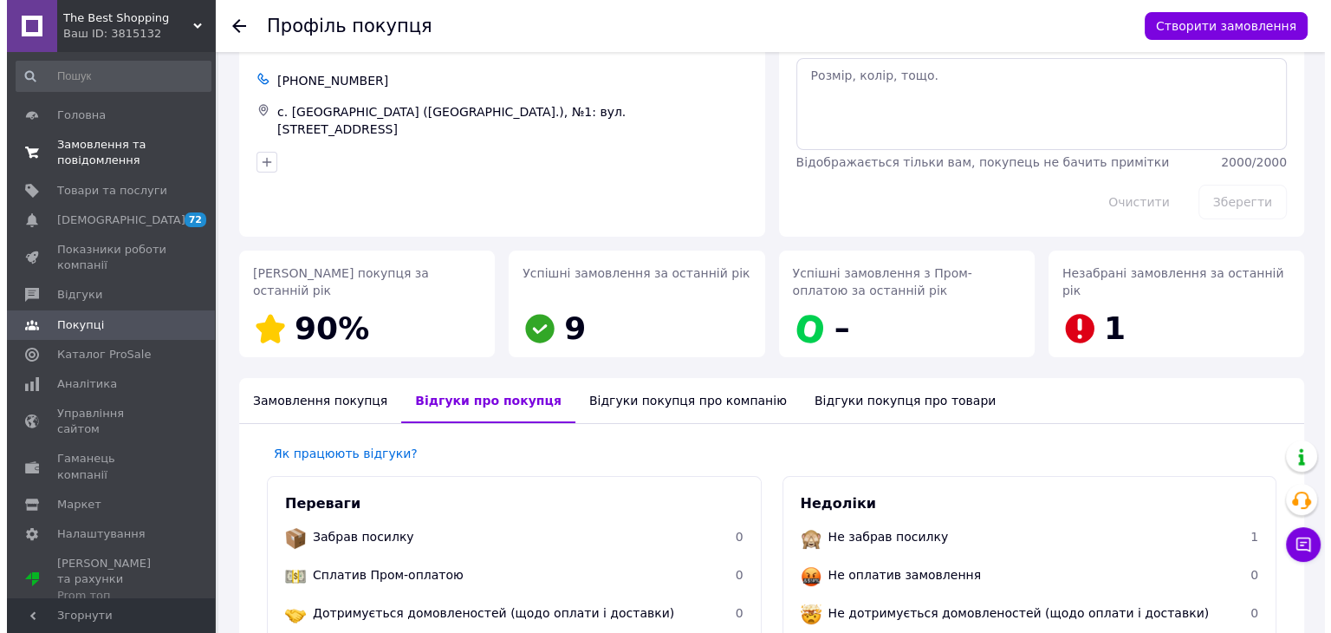
scroll to position [0, 0]
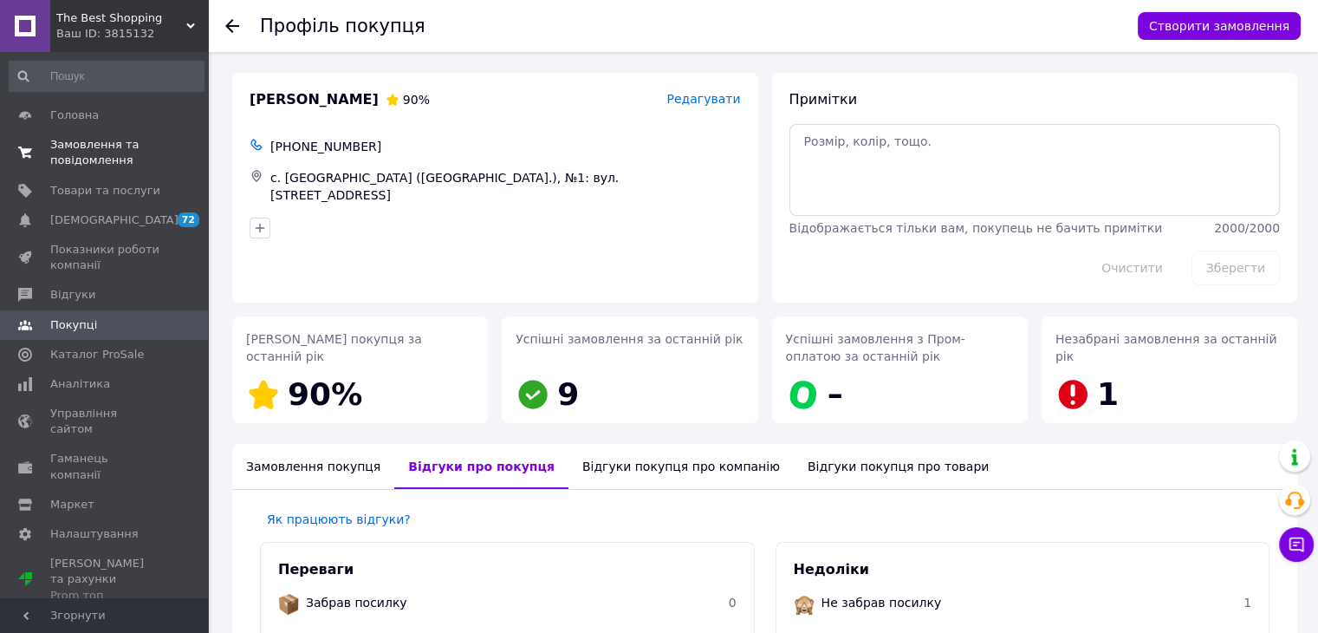
click at [92, 144] on span "Замовлення та повідомлення" at bounding box center [105, 152] width 110 height 31
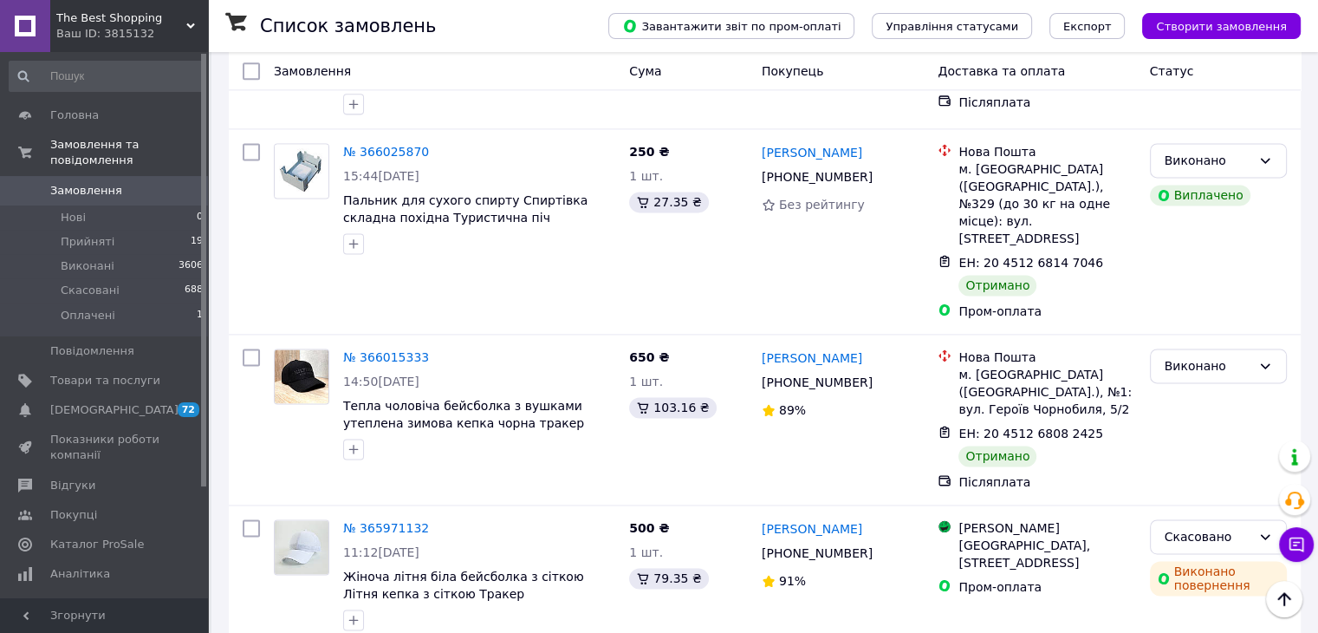
scroll to position [2427, 0]
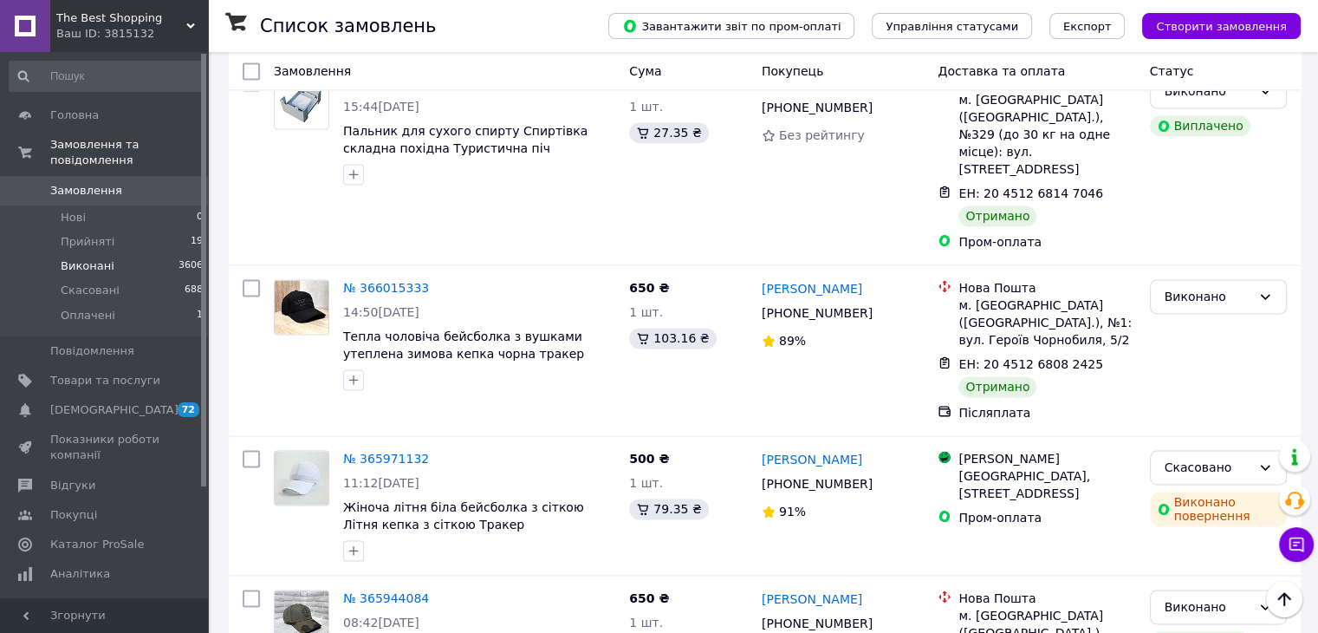
click at [77, 258] on span "Виконані" at bounding box center [88, 266] width 54 height 16
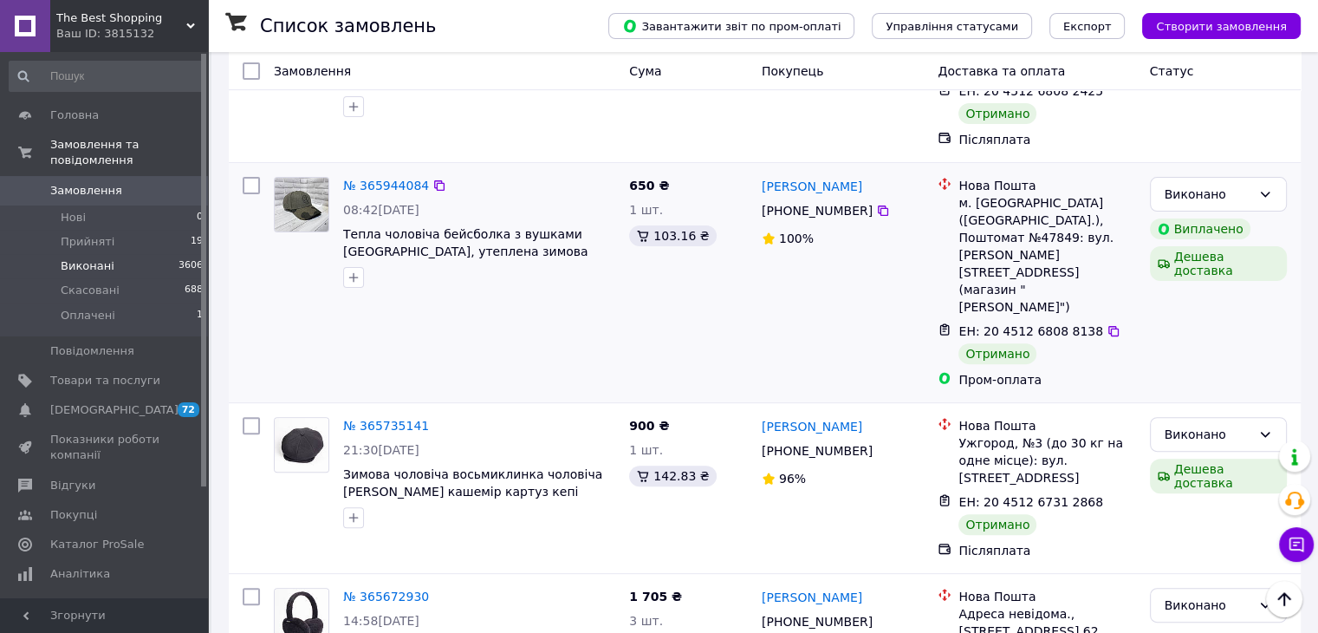
scroll to position [520, 0]
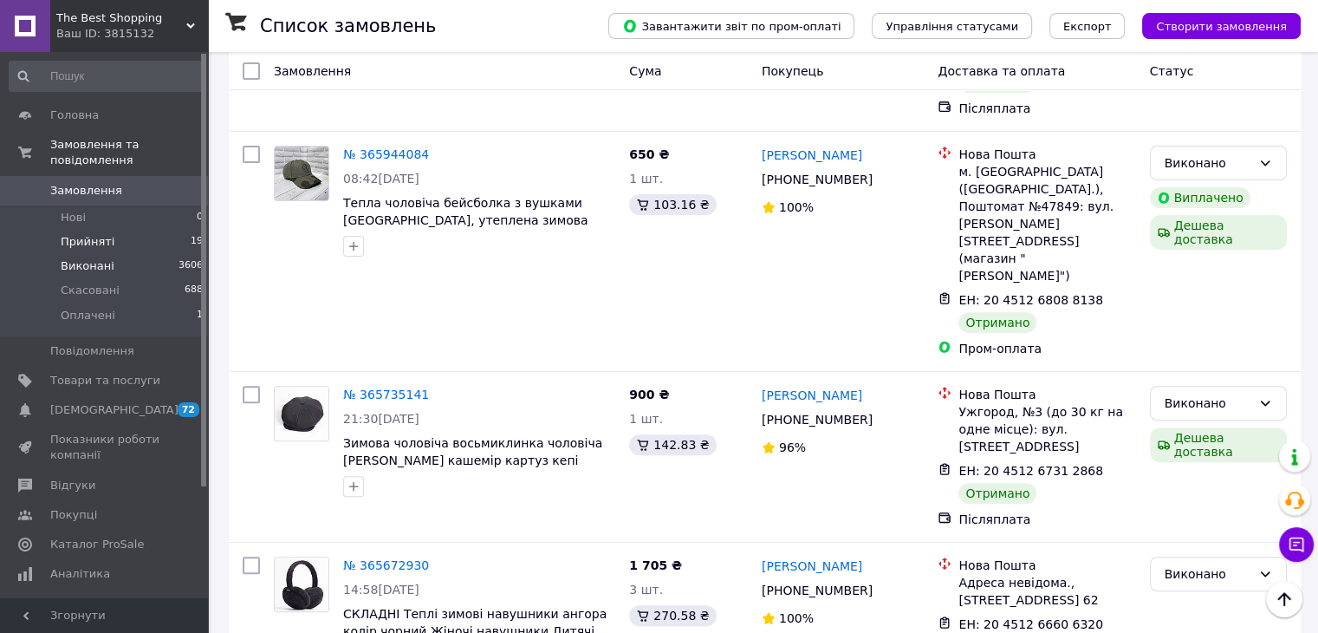
click at [83, 234] on span "Прийняті" at bounding box center [88, 242] width 54 height 16
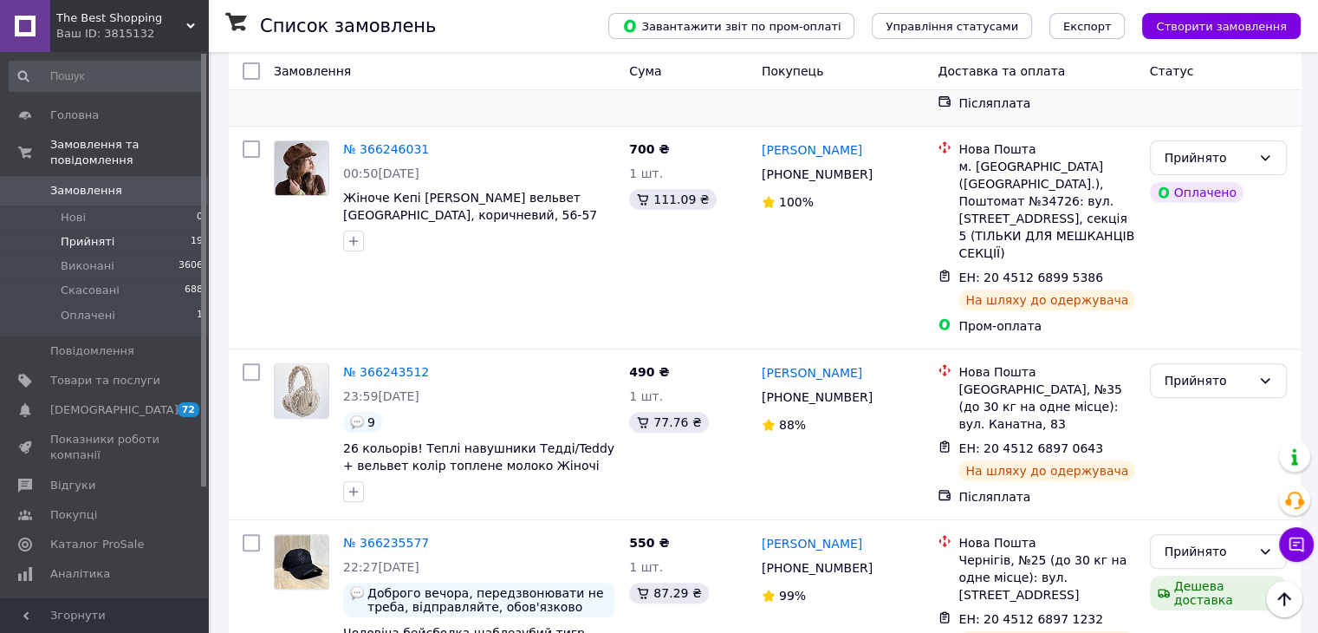
scroll to position [303, 0]
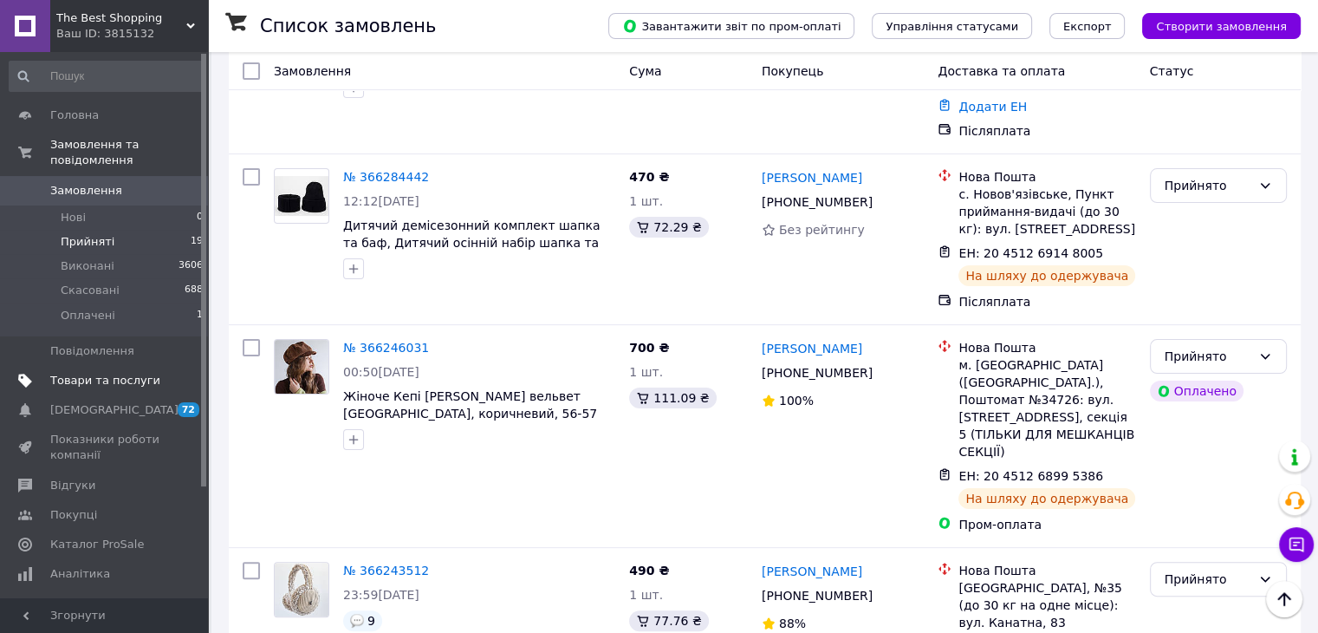
click at [82, 373] on span "Товари та послуги" at bounding box center [105, 381] width 110 height 16
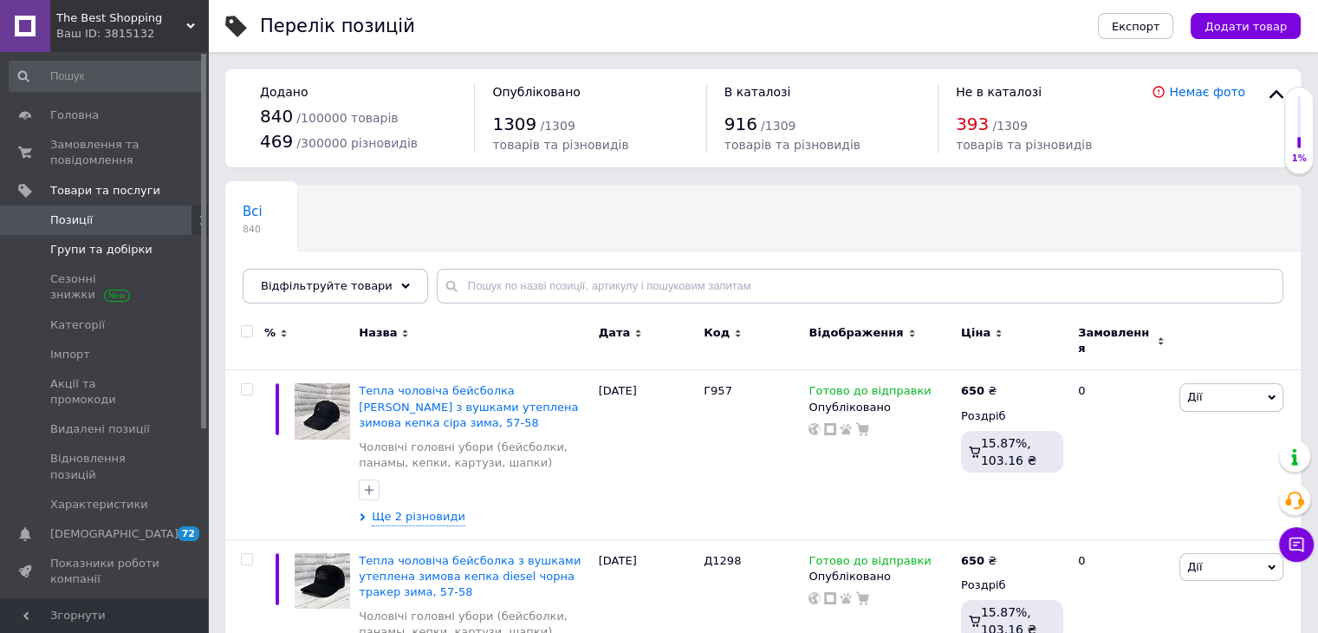
click at [80, 245] on span "Групи та добірки" at bounding box center [101, 250] width 102 height 16
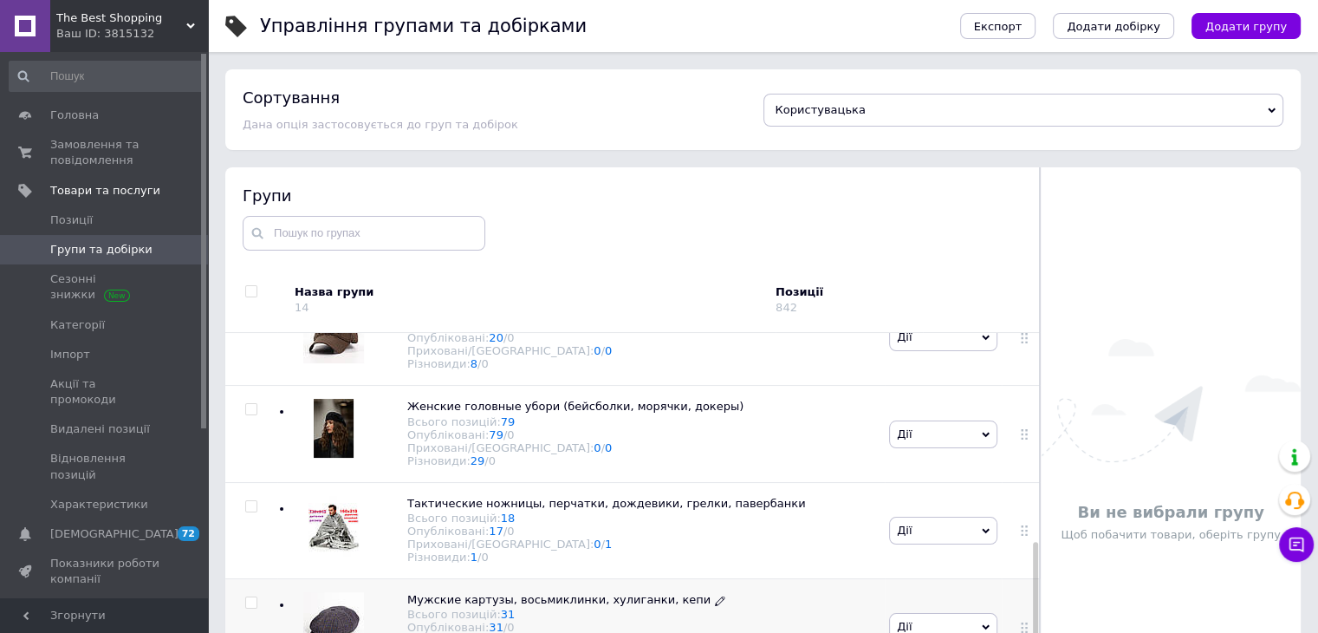
scroll to position [743, 0]
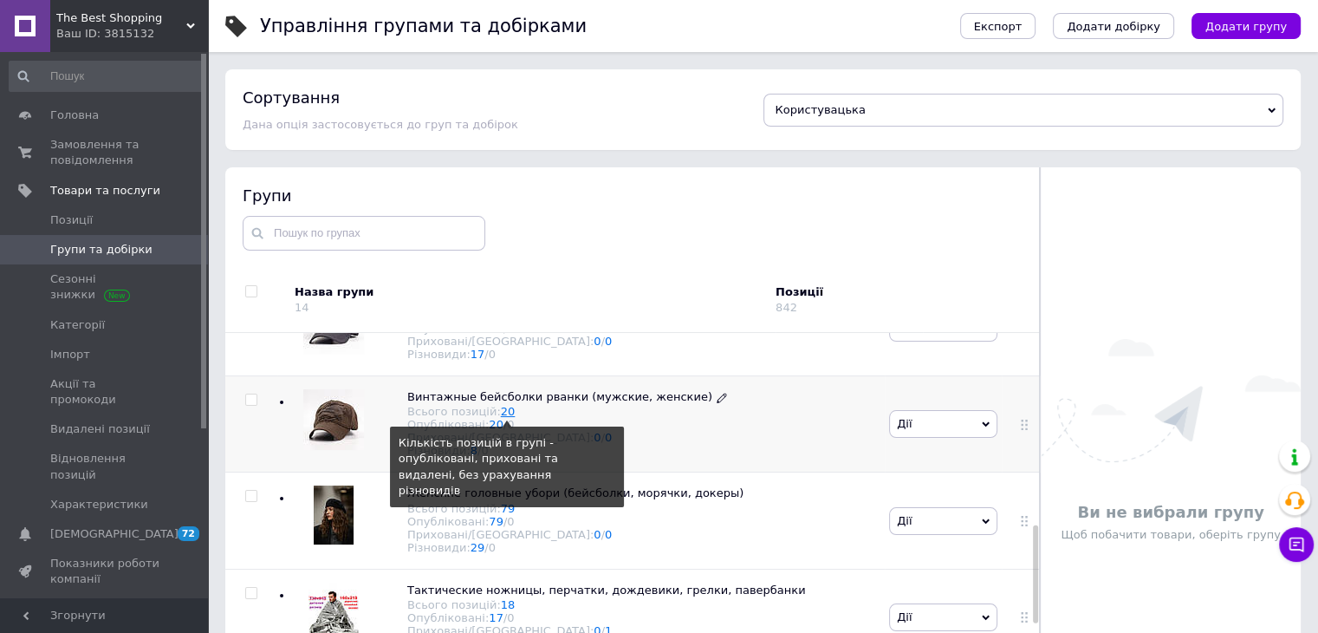
click at [501, 418] on link "20" at bounding box center [508, 411] width 15 height 13
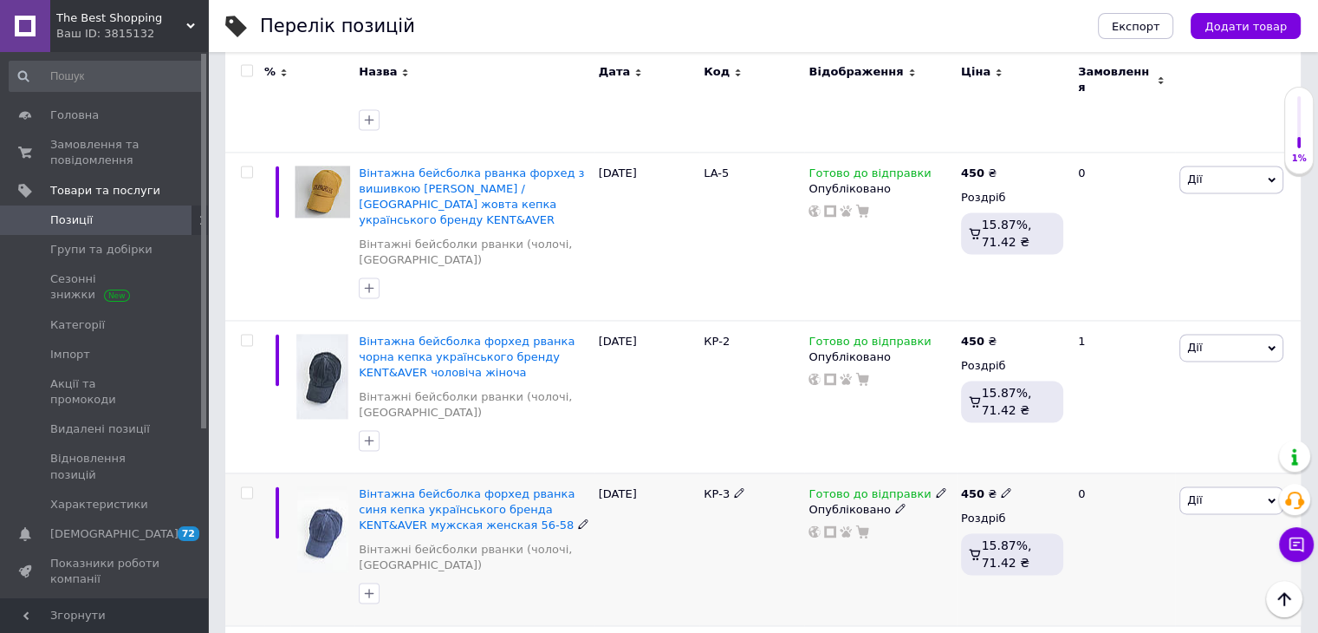
scroll to position [2514, 0]
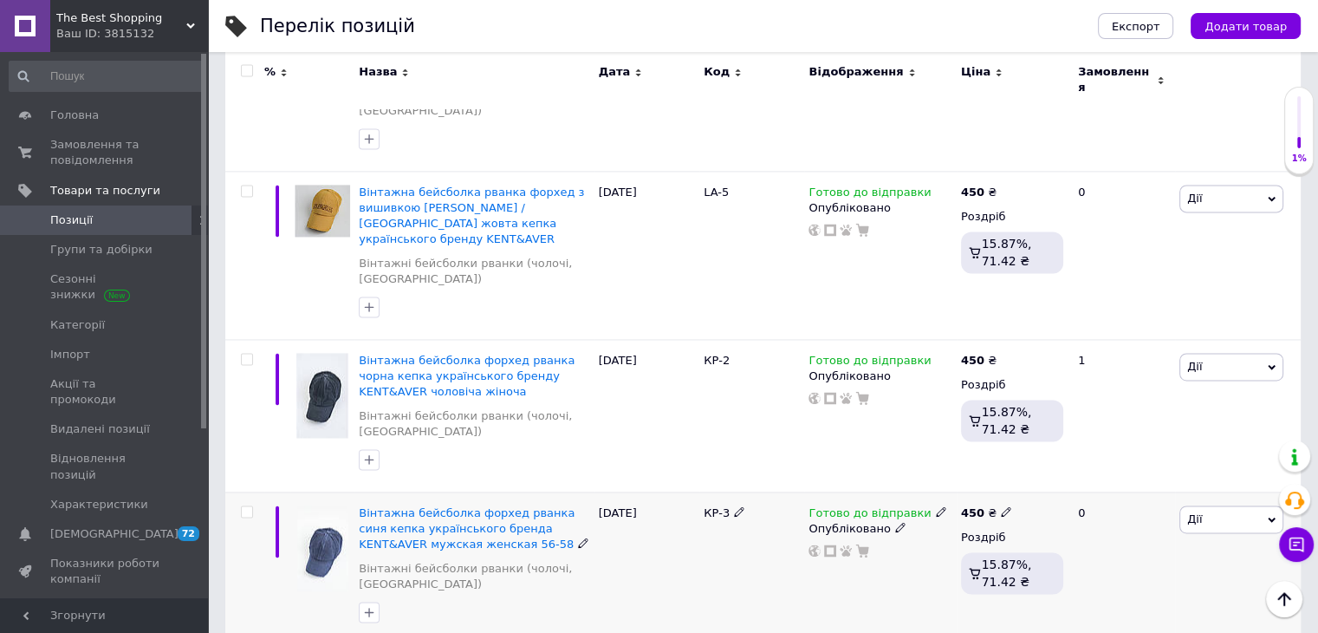
drag, startPoint x: 923, startPoint y: 165, endPoint x: 930, endPoint y: 216, distance: 51.6
click at [936, 506] on icon at bounding box center [941, 511] width 10 height 10
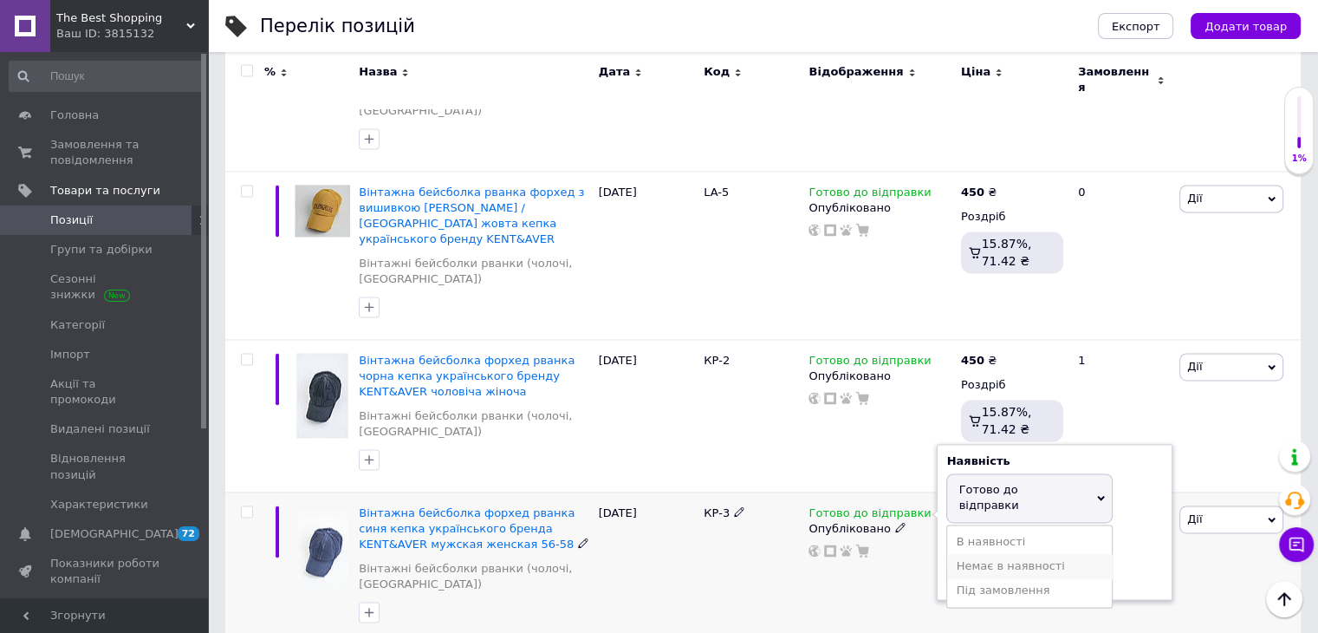
click at [984, 554] on li "Немає в наявності" at bounding box center [1029, 566] width 165 height 24
click at [822, 491] on div "Готово до відправки Наявність Немає в наявності В наявності Під замовлення Гото…" at bounding box center [880, 567] width 152 height 153
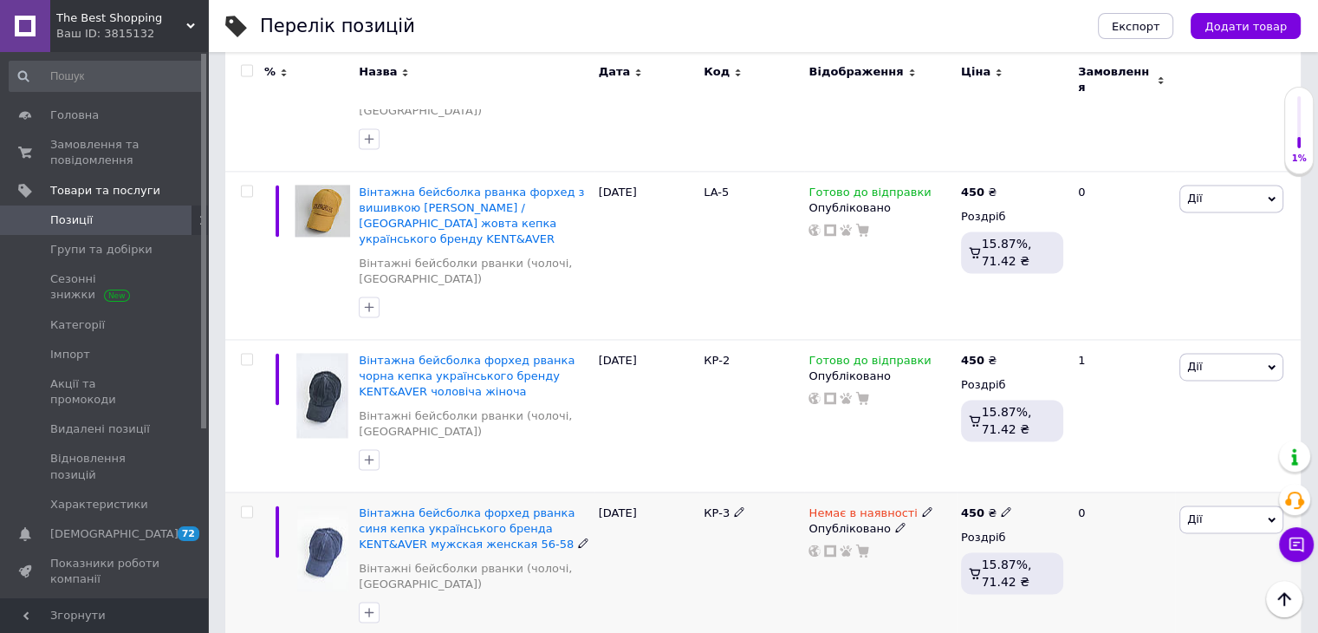
click at [244, 506] on input "checkbox" at bounding box center [246, 511] width 11 height 11
checkbox input "true"
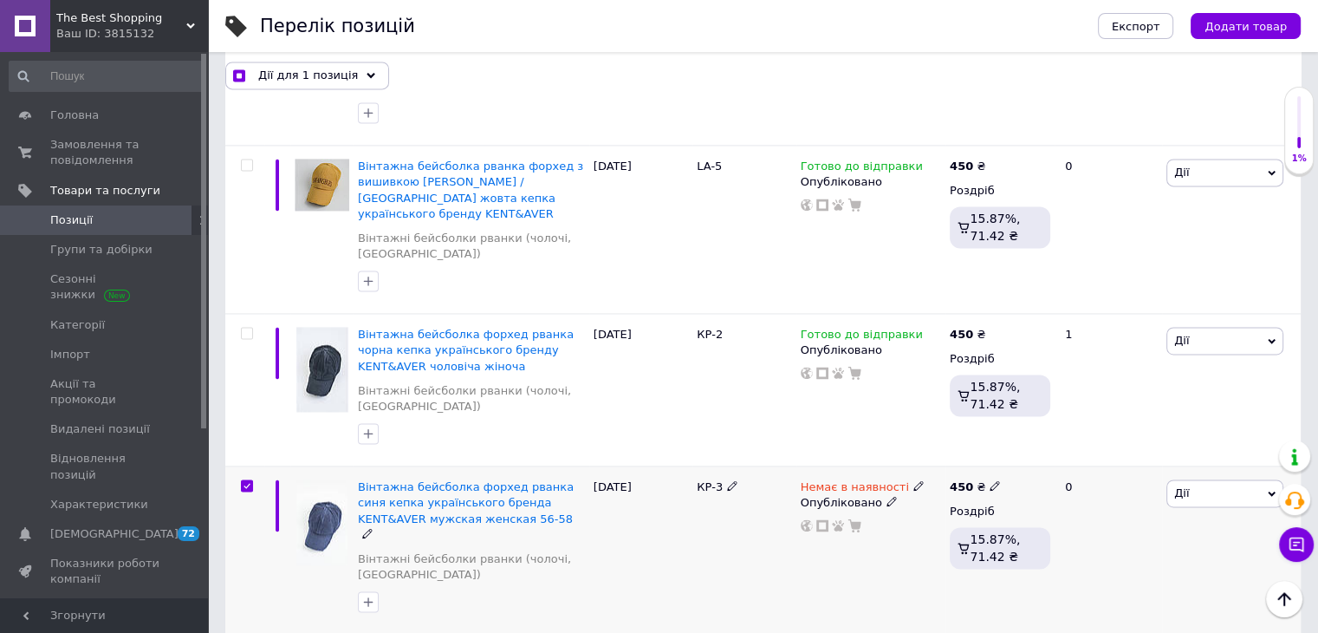
click at [1203, 479] on span "Дії" at bounding box center [1225, 493] width 117 height 28
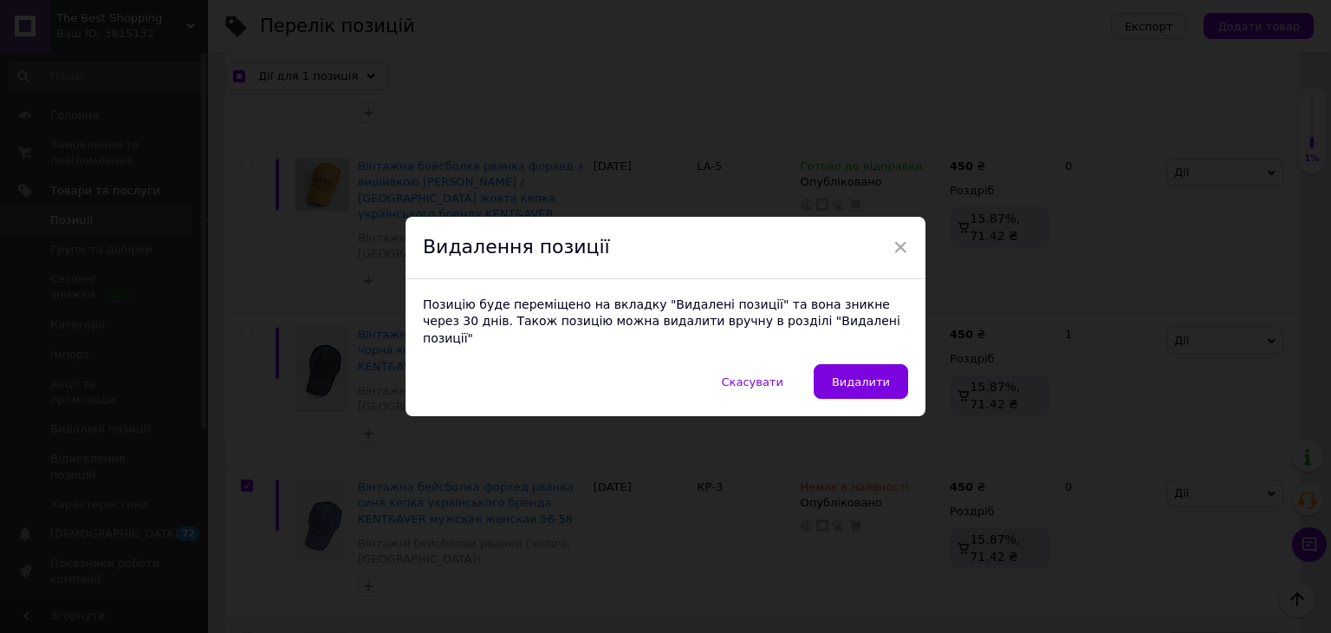
drag, startPoint x: 843, startPoint y: 375, endPoint x: 855, endPoint y: 377, distance: 12.3
click at [843, 375] on span "Видалити" at bounding box center [861, 381] width 58 height 13
checkbox input "true"
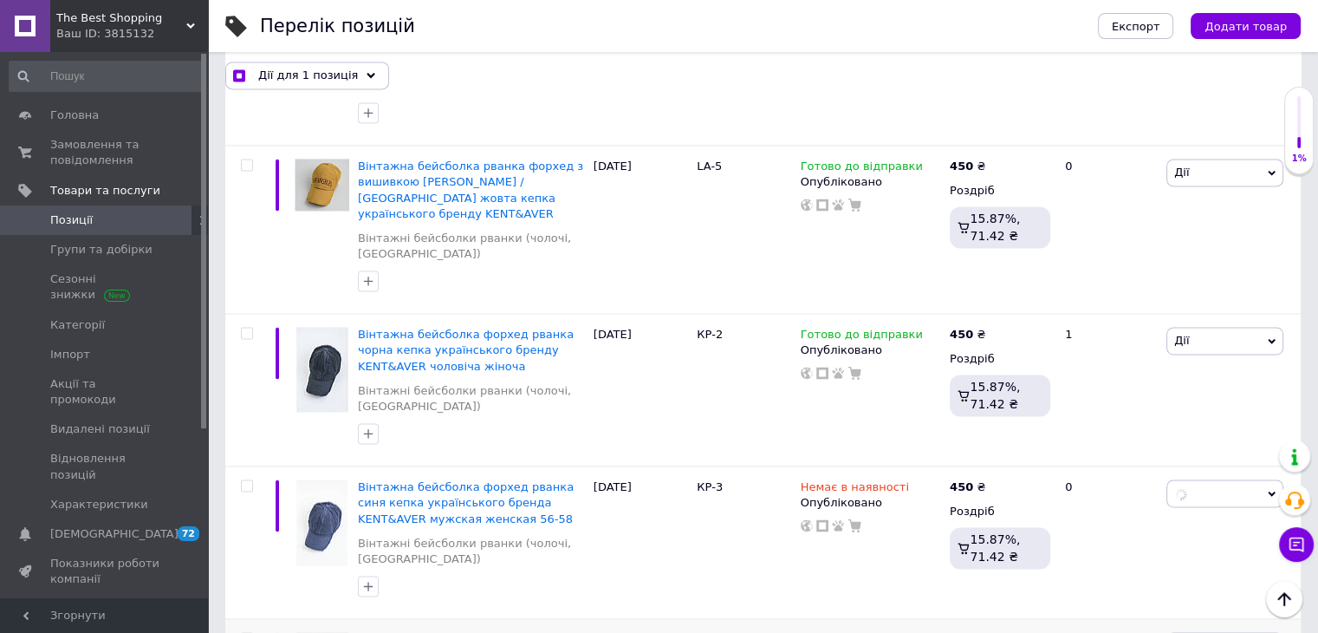
checkbox input "false"
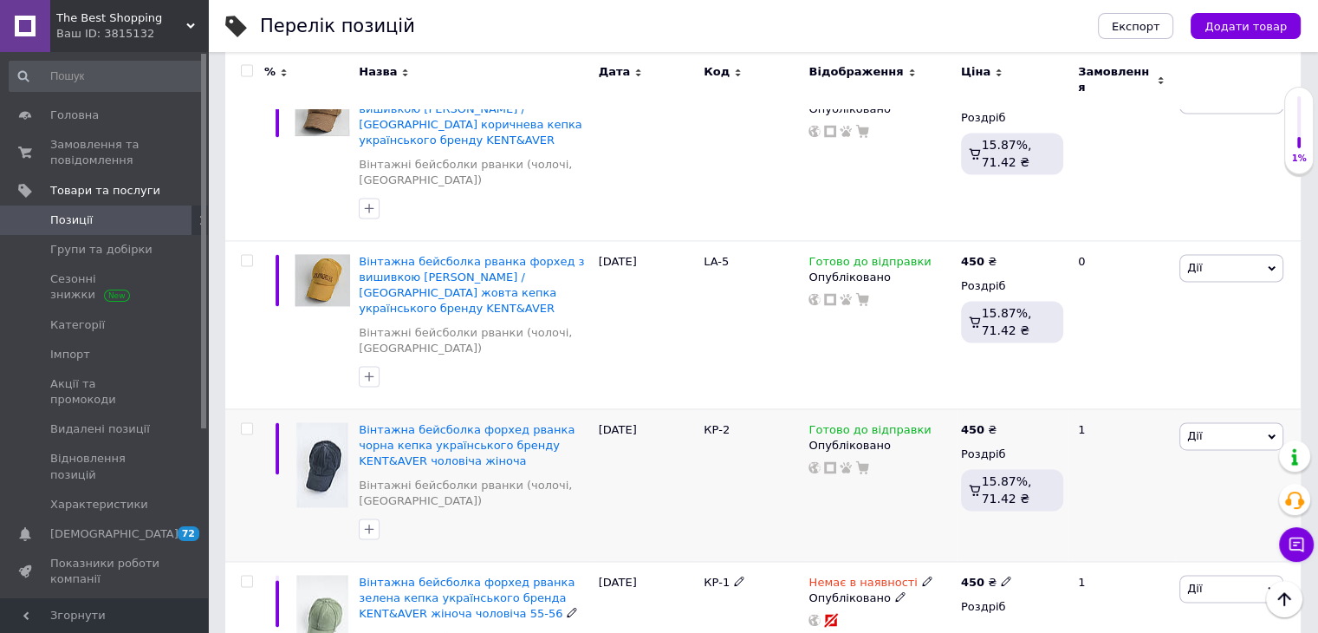
scroll to position [2504, 0]
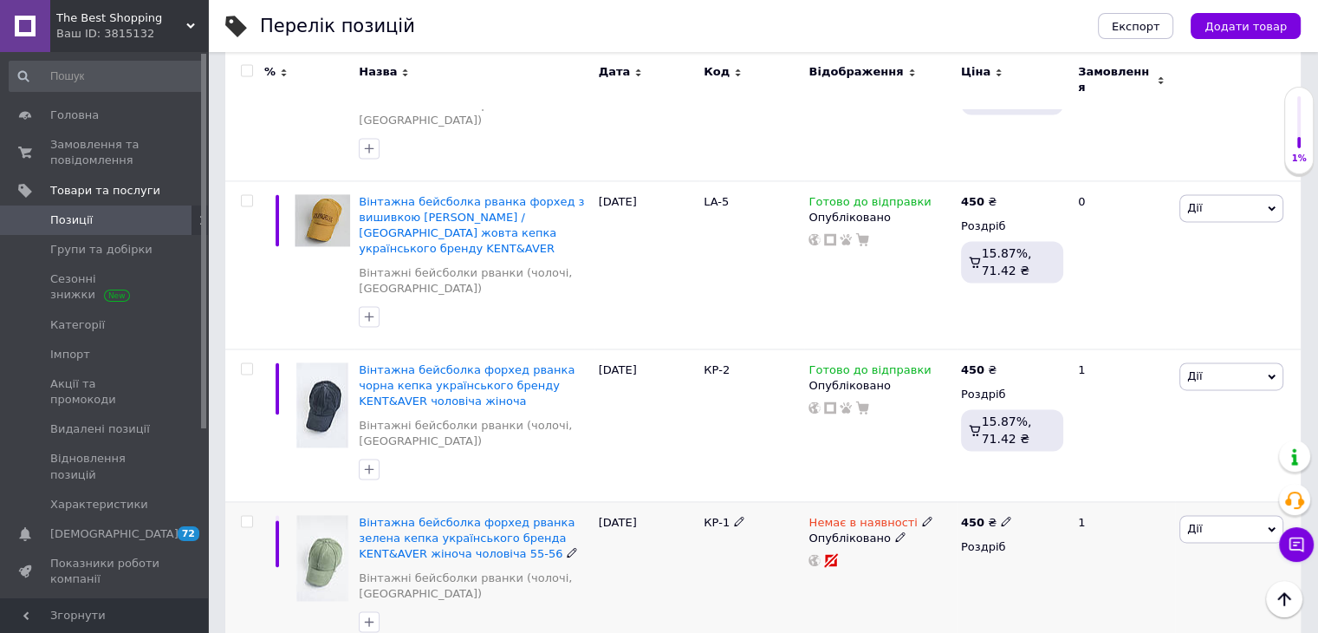
click at [246, 516] on input "checkbox" at bounding box center [246, 521] width 11 height 11
checkbox input "true"
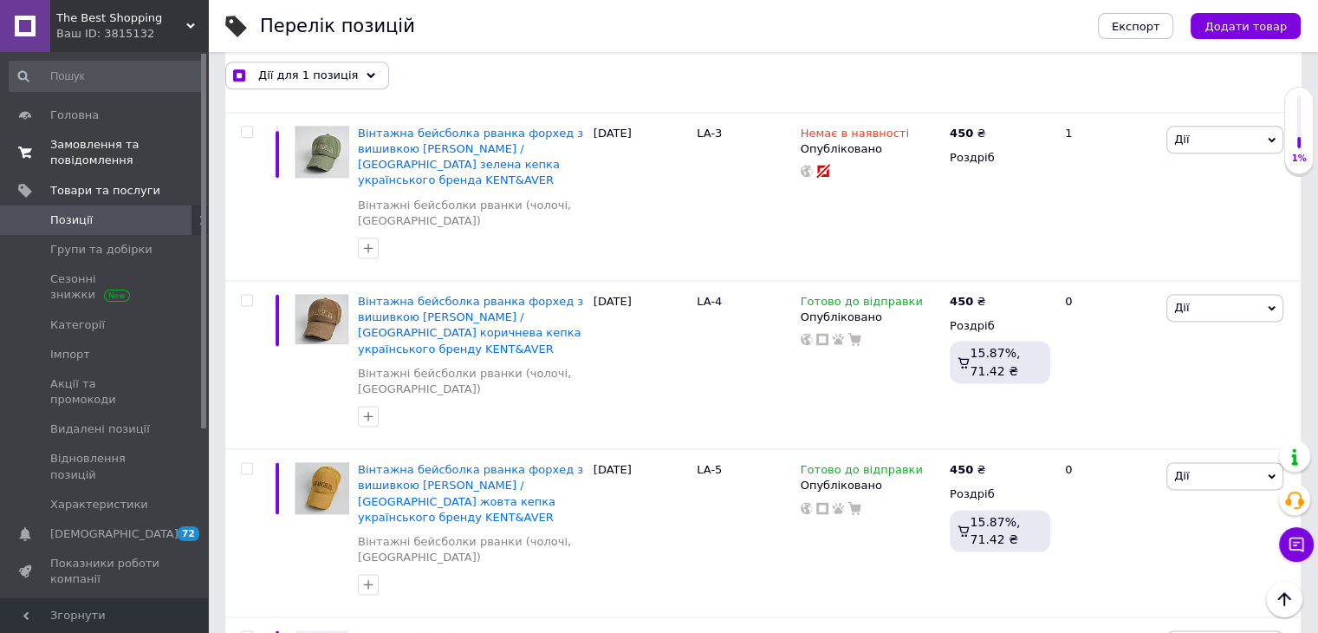
scroll to position [2086, 0]
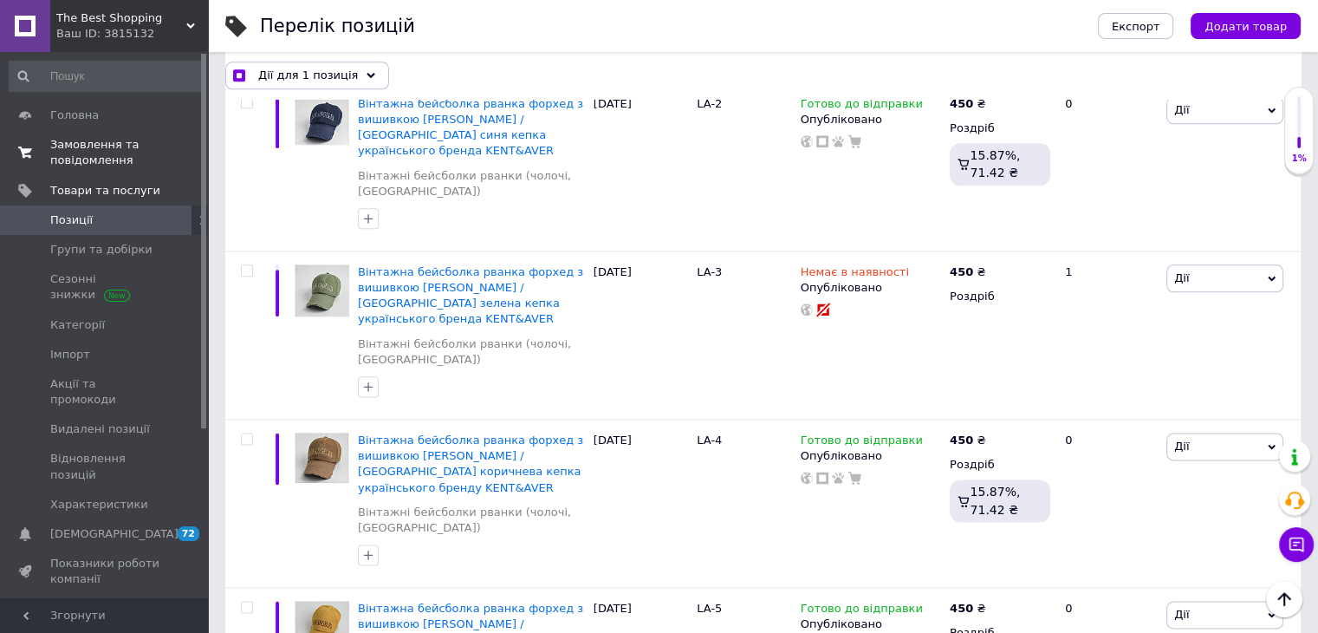
click at [95, 145] on span "Замовлення та повідомлення" at bounding box center [105, 152] width 110 height 31
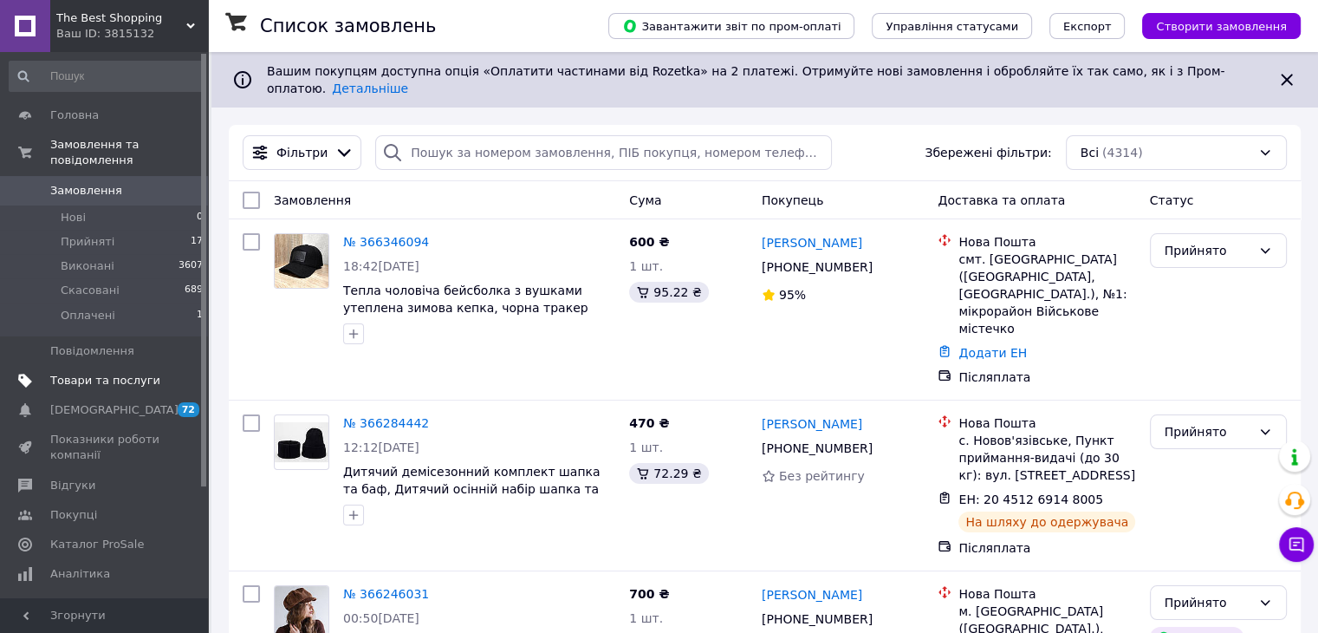
click at [107, 373] on span "Товари та послуги" at bounding box center [105, 381] width 110 height 16
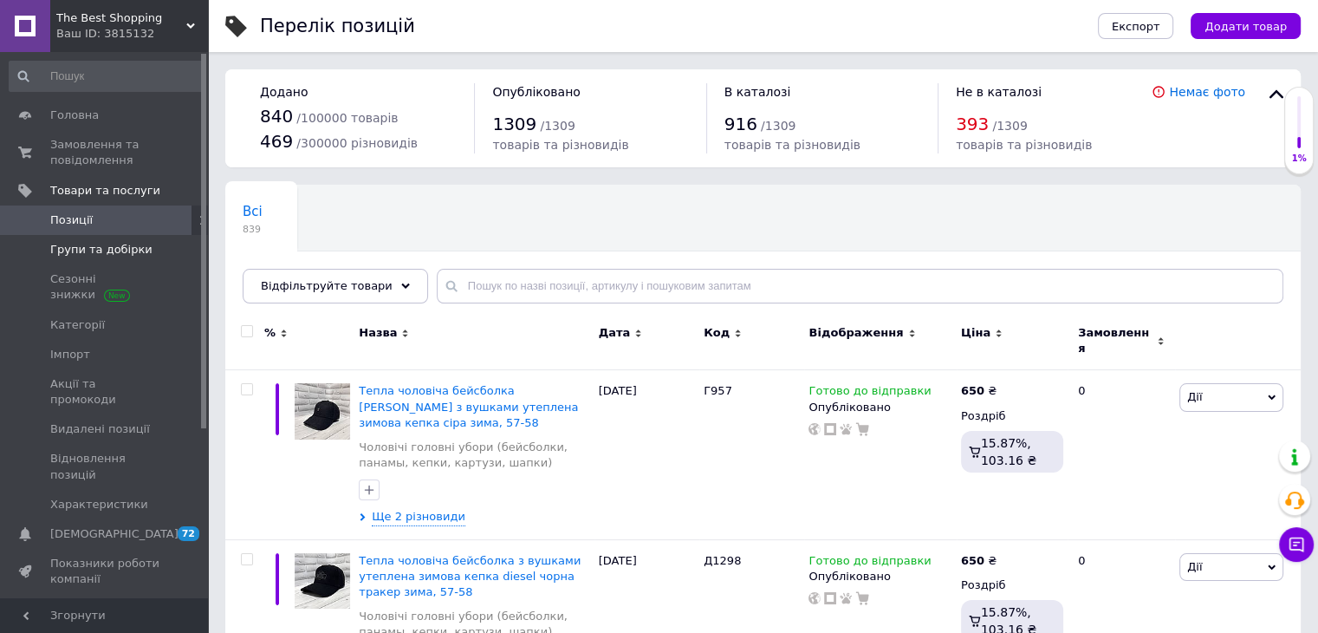
click at [90, 250] on span "Групи та добірки" at bounding box center [101, 250] width 102 height 16
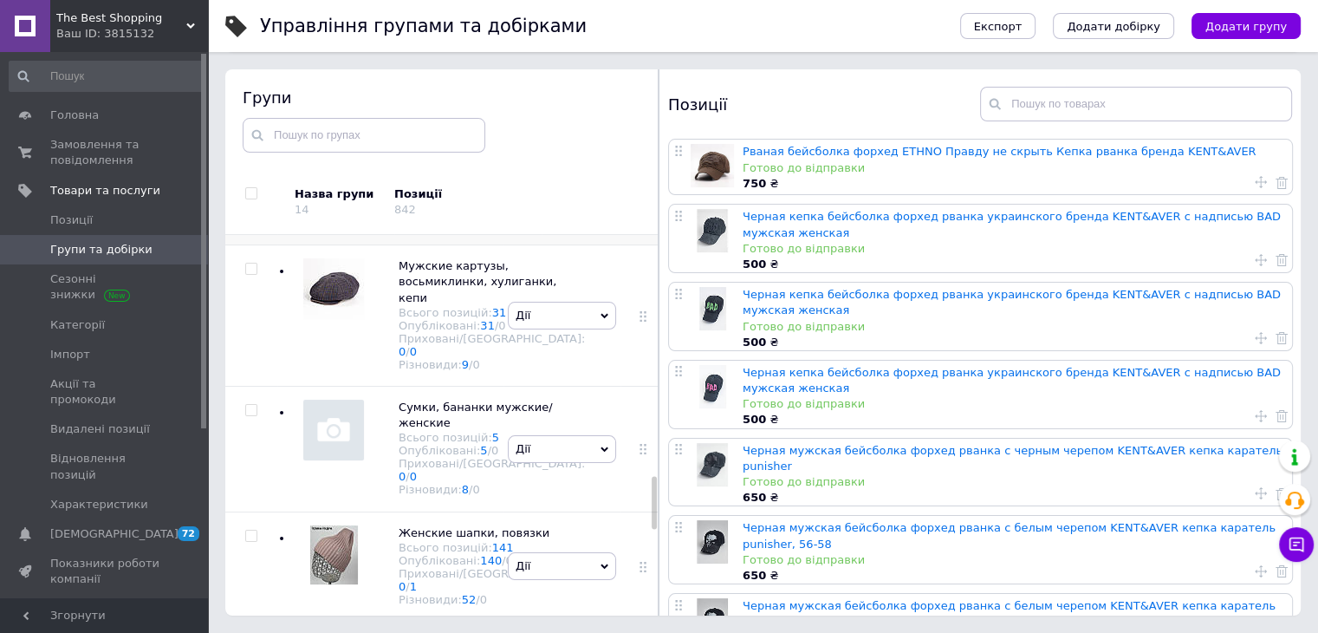
scroll to position [1646, 0]
click at [492, 37] on link "79" at bounding box center [499, 30] width 15 height 13
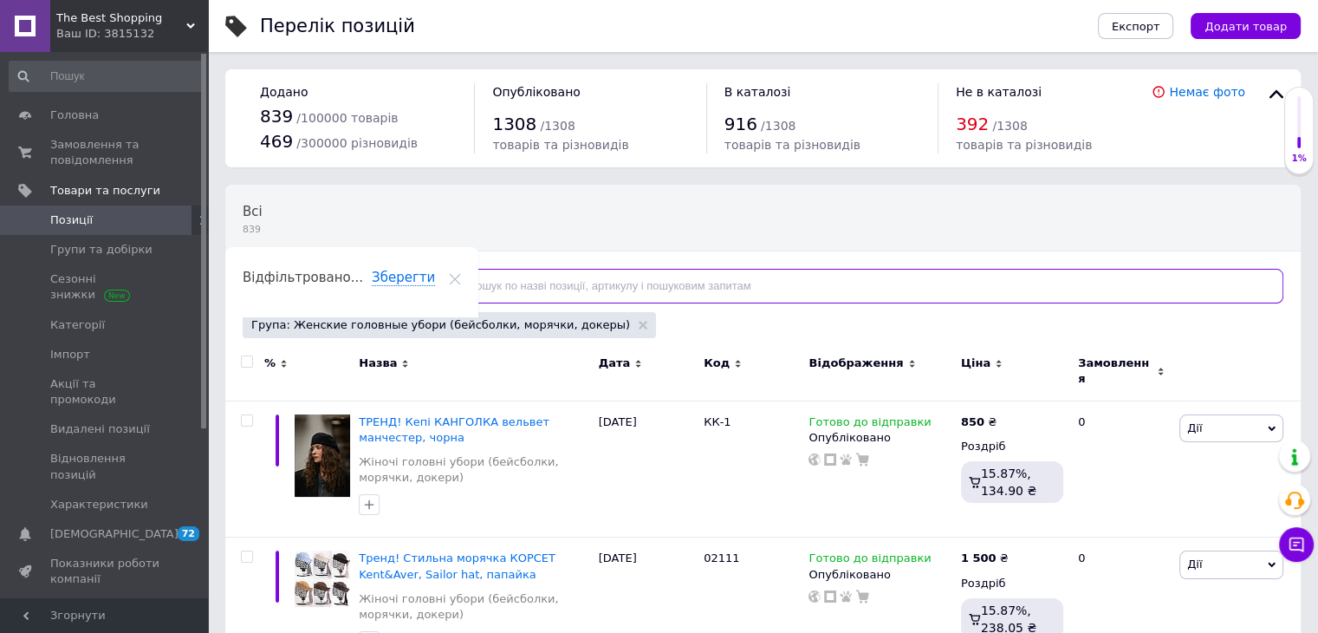
click at [535, 282] on input "text" at bounding box center [860, 286] width 847 height 35
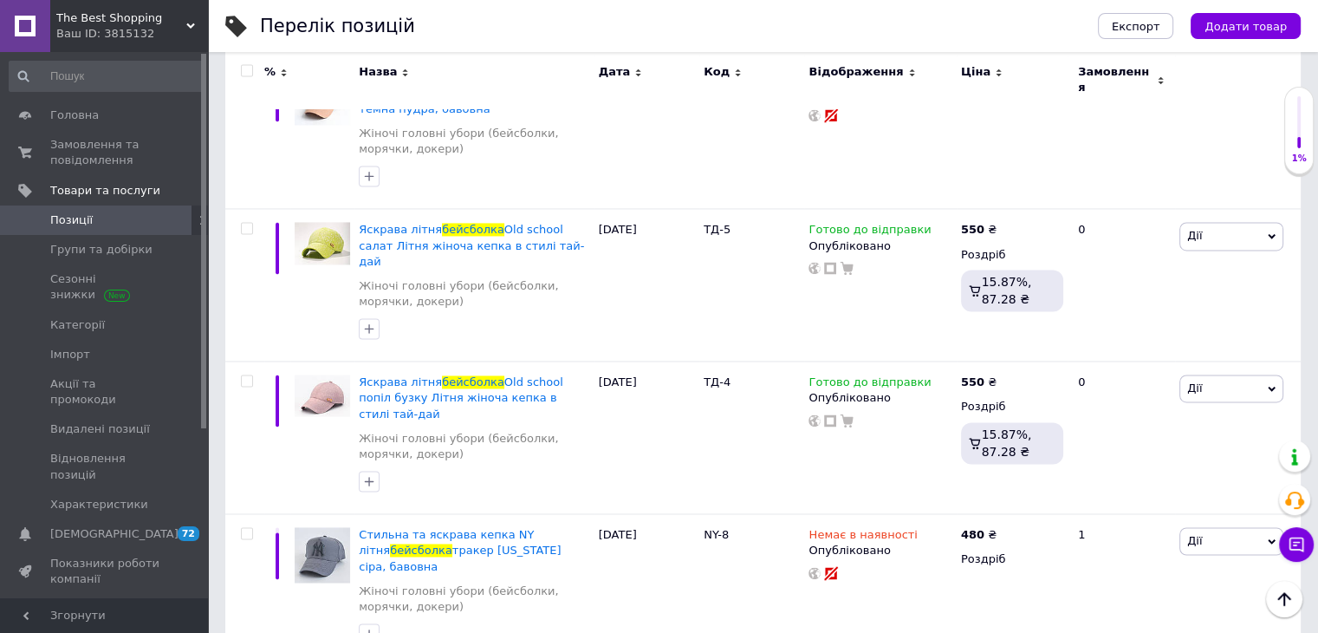
scroll to position [2742, 0]
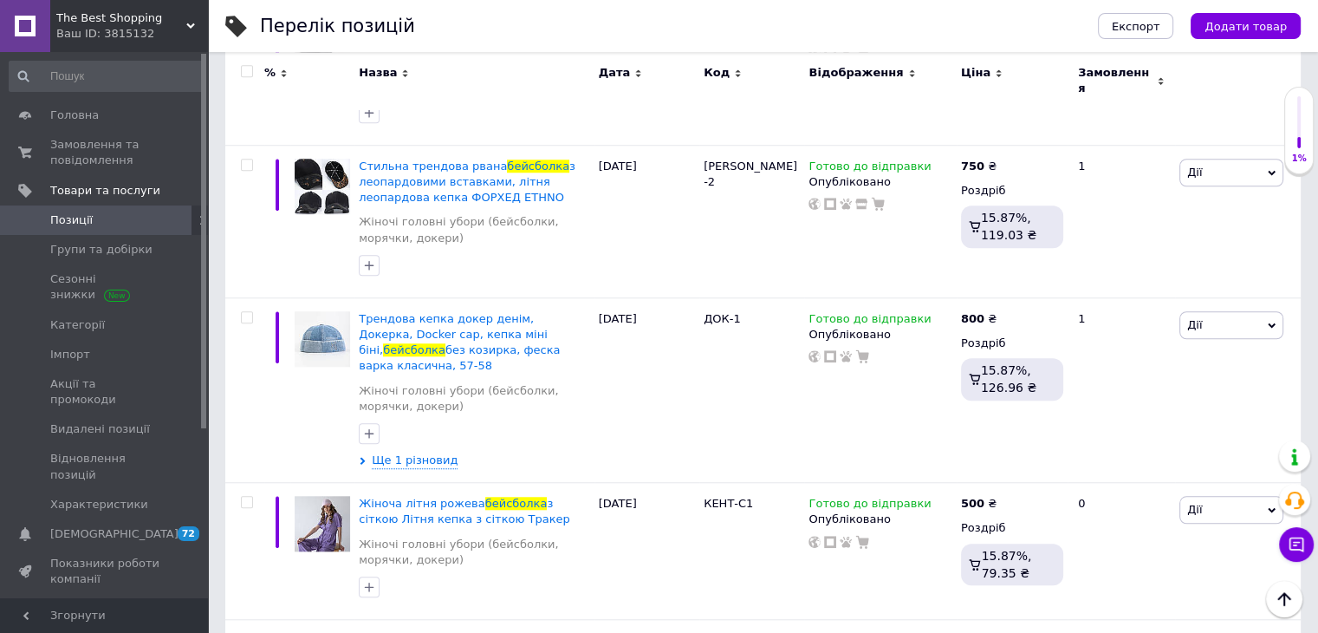
scroll to position [1418, 0]
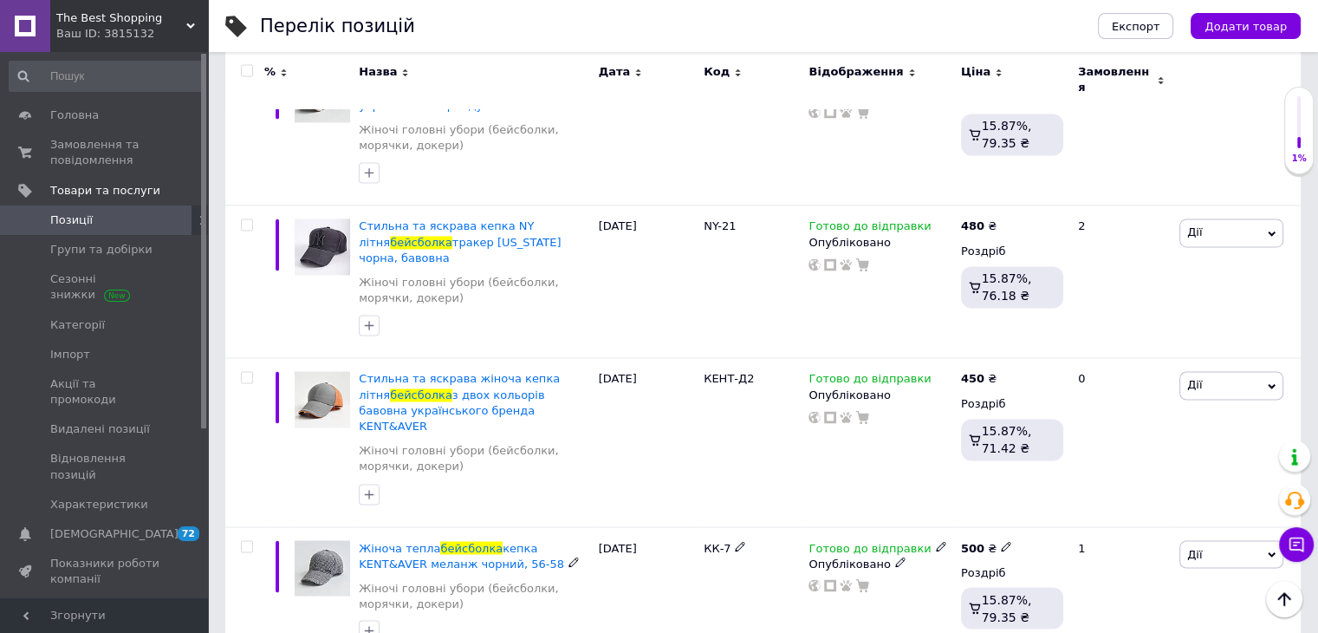
scroll to position [2812, 0]
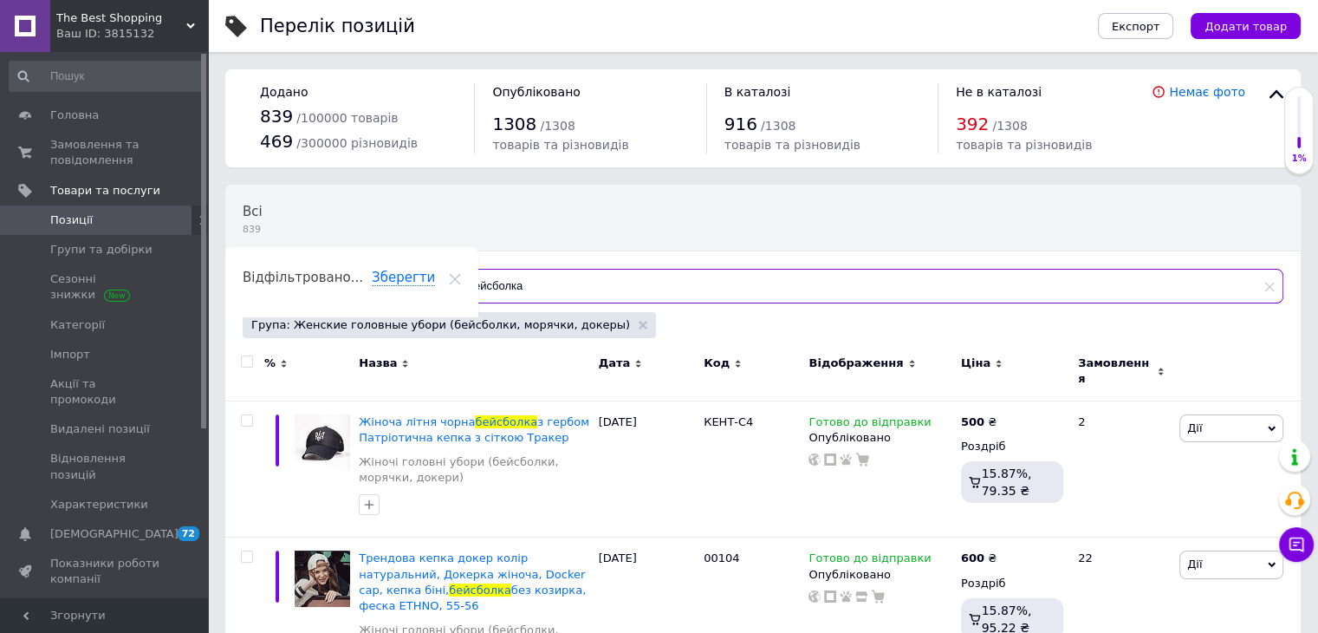
drag, startPoint x: 511, startPoint y: 285, endPoint x: 434, endPoint y: 289, distance: 77.2
click at [437, 289] on div "бейсболка" at bounding box center [860, 286] width 847 height 35
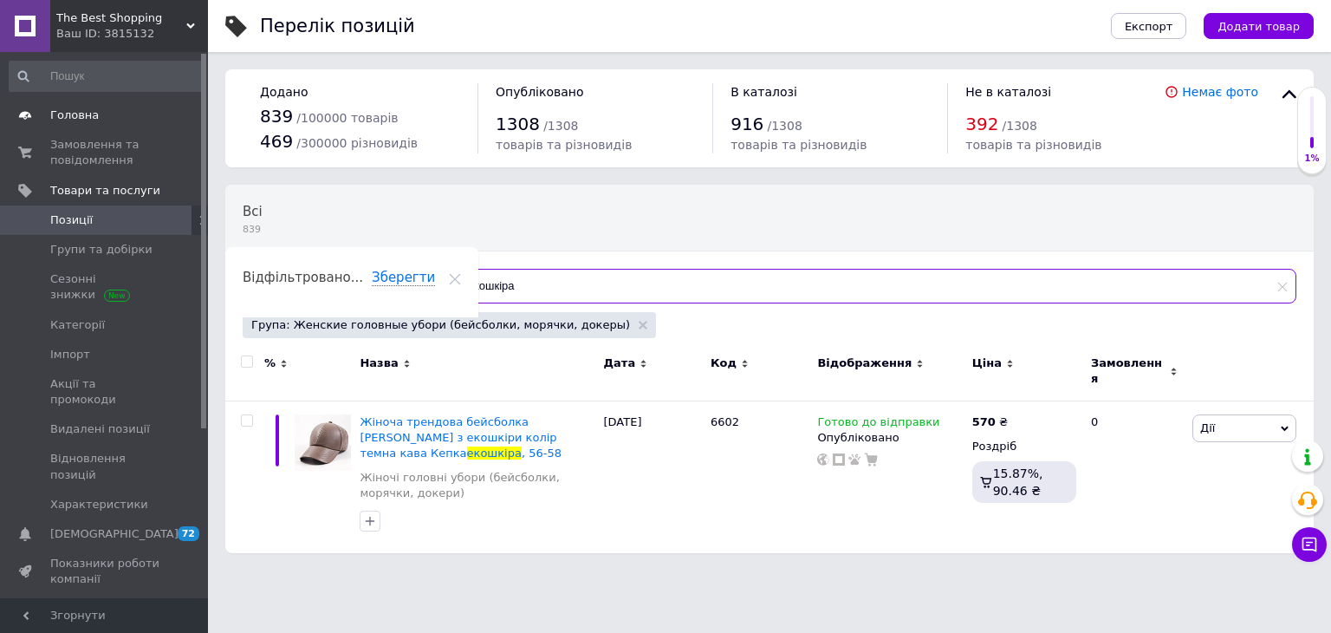
type input "екошкіра"
click at [66, 105] on link "Головна" at bounding box center [106, 115] width 213 height 29
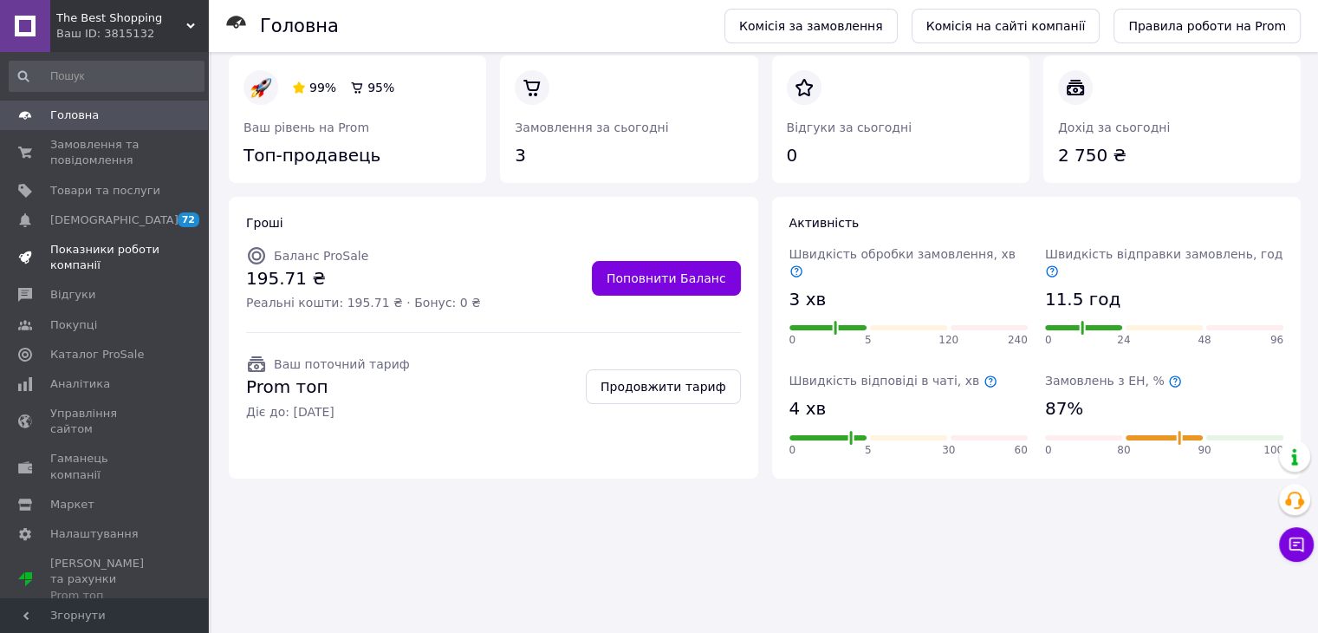
scroll to position [201, 0]
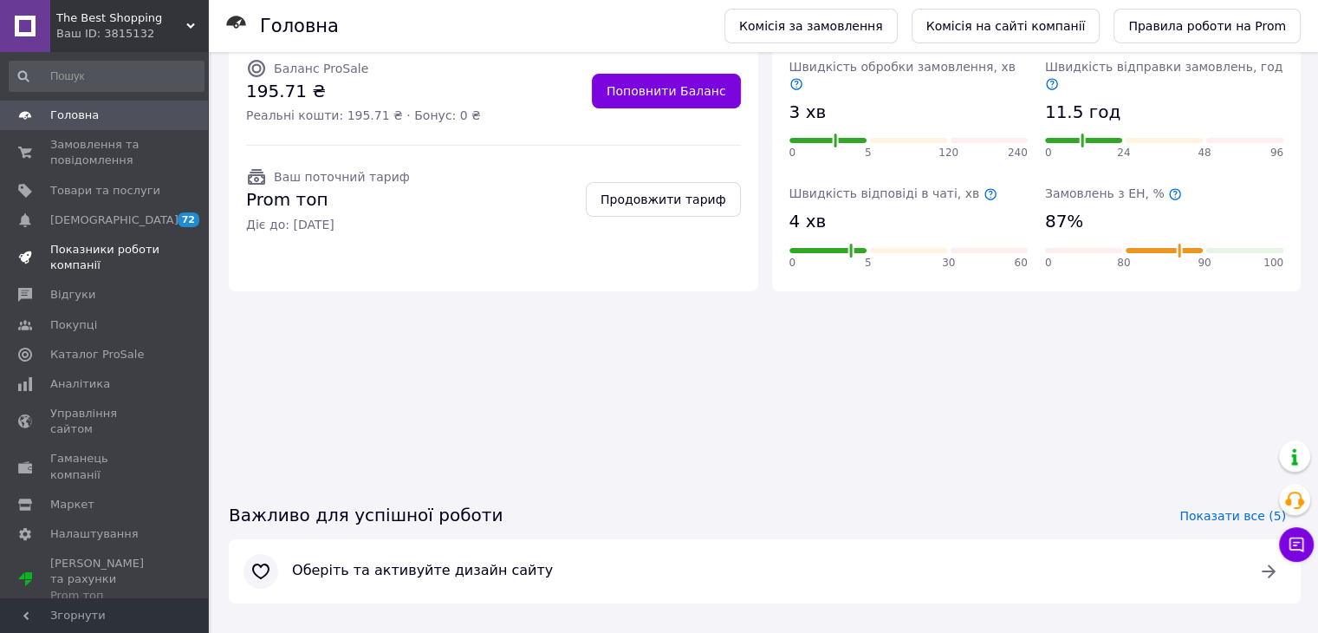
click at [94, 250] on span "Показники роботи компанії" at bounding box center [105, 257] width 110 height 31
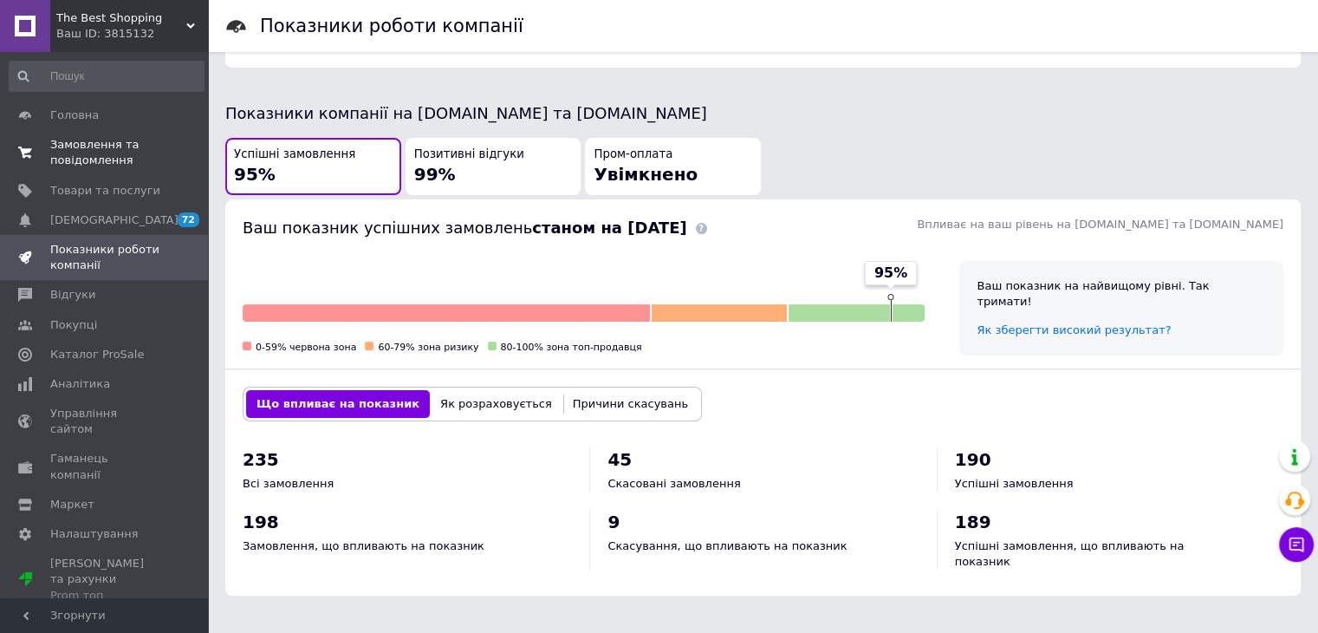
scroll to position [207, 0]
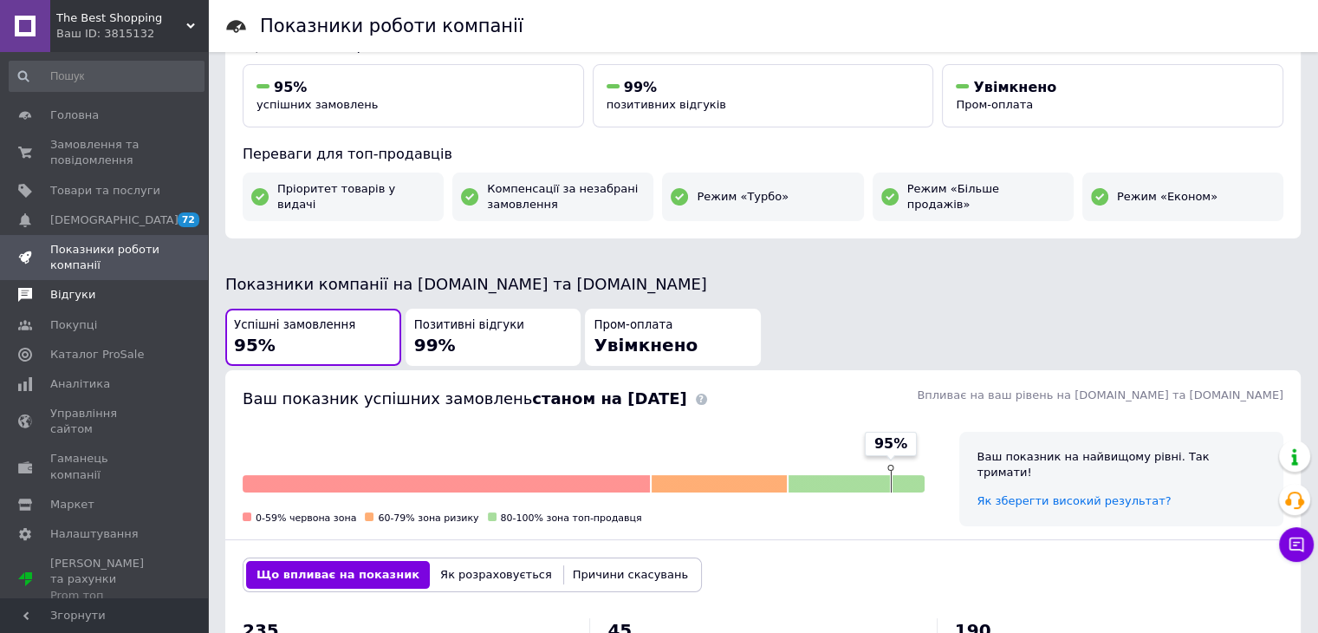
click at [75, 296] on span "Відгуки" at bounding box center [72, 295] width 45 height 16
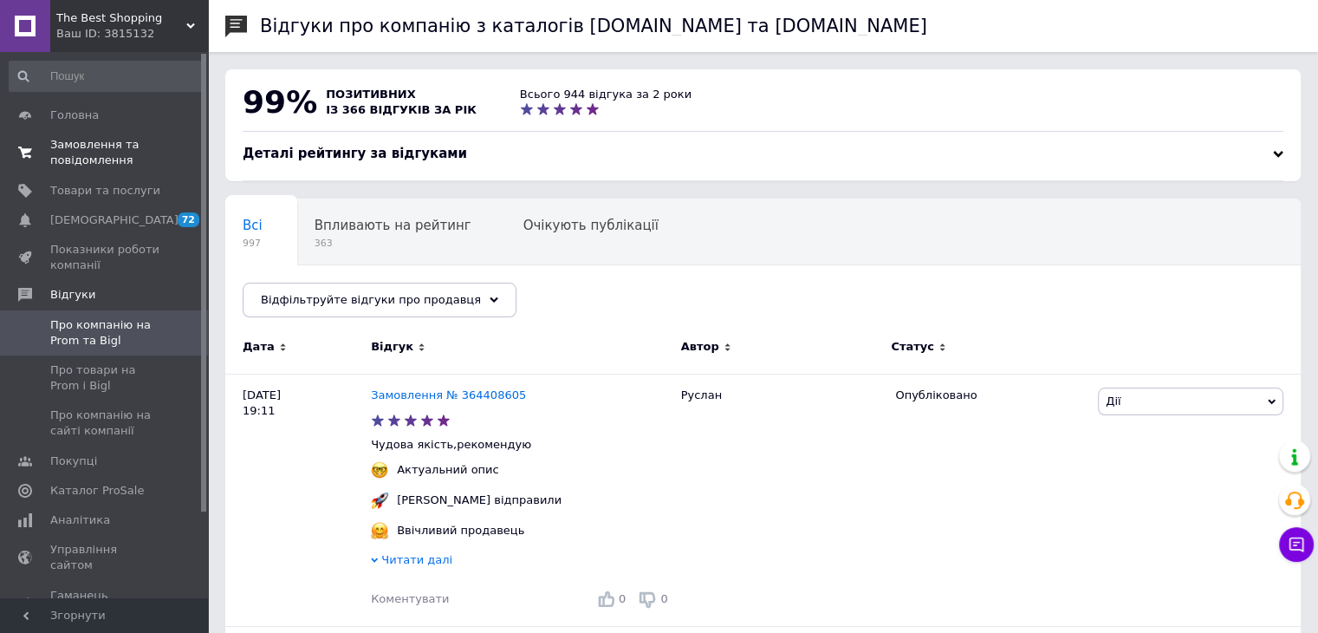
click at [59, 142] on span "Замовлення та повідомлення" at bounding box center [105, 152] width 110 height 31
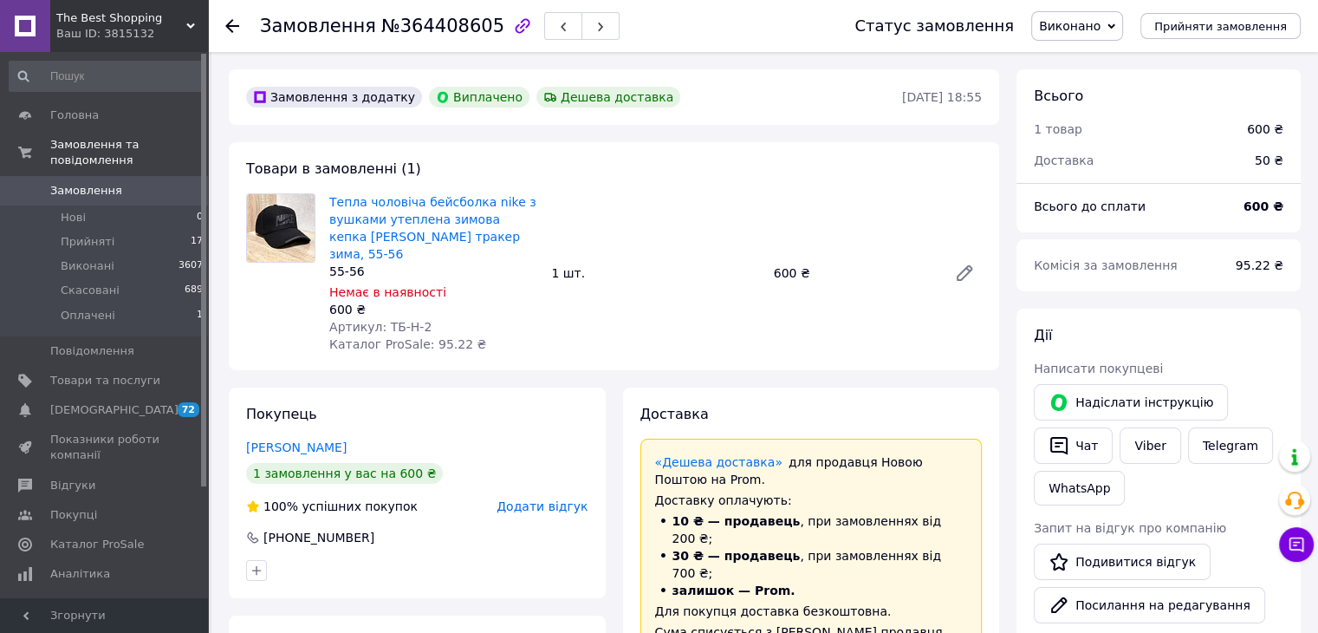
scroll to position [101, 0]
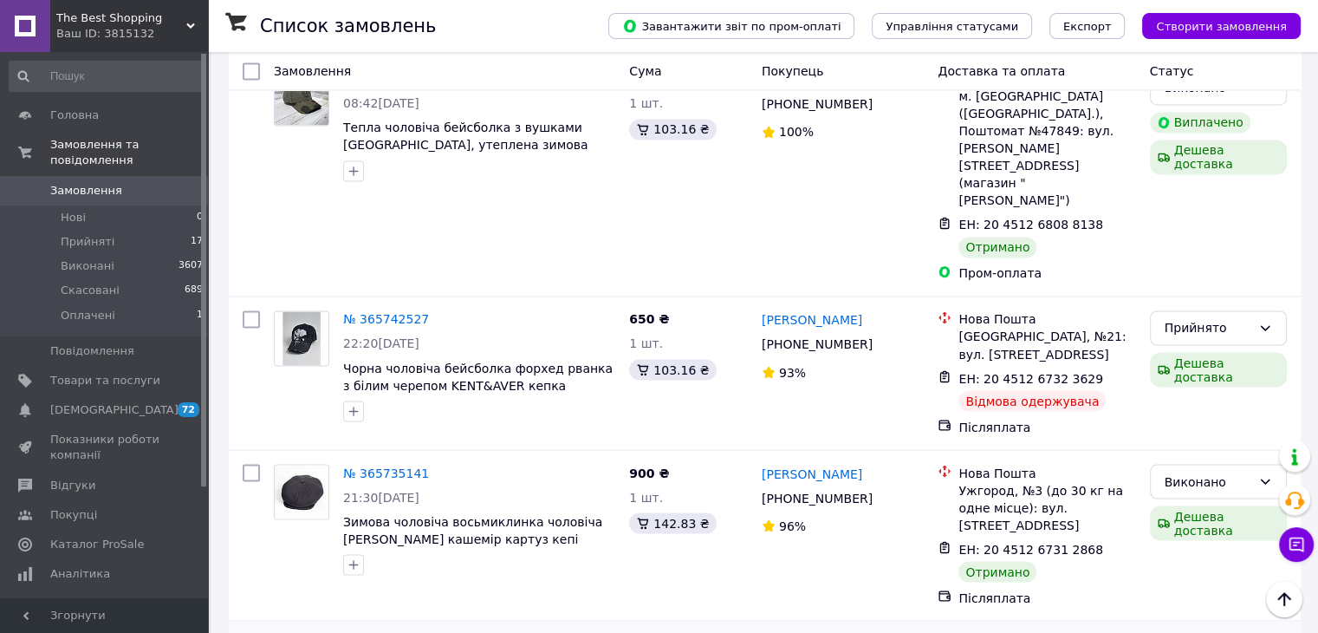
scroll to position [2947, 0]
